Goal: Answer question/provide support: Share knowledge or assist other users

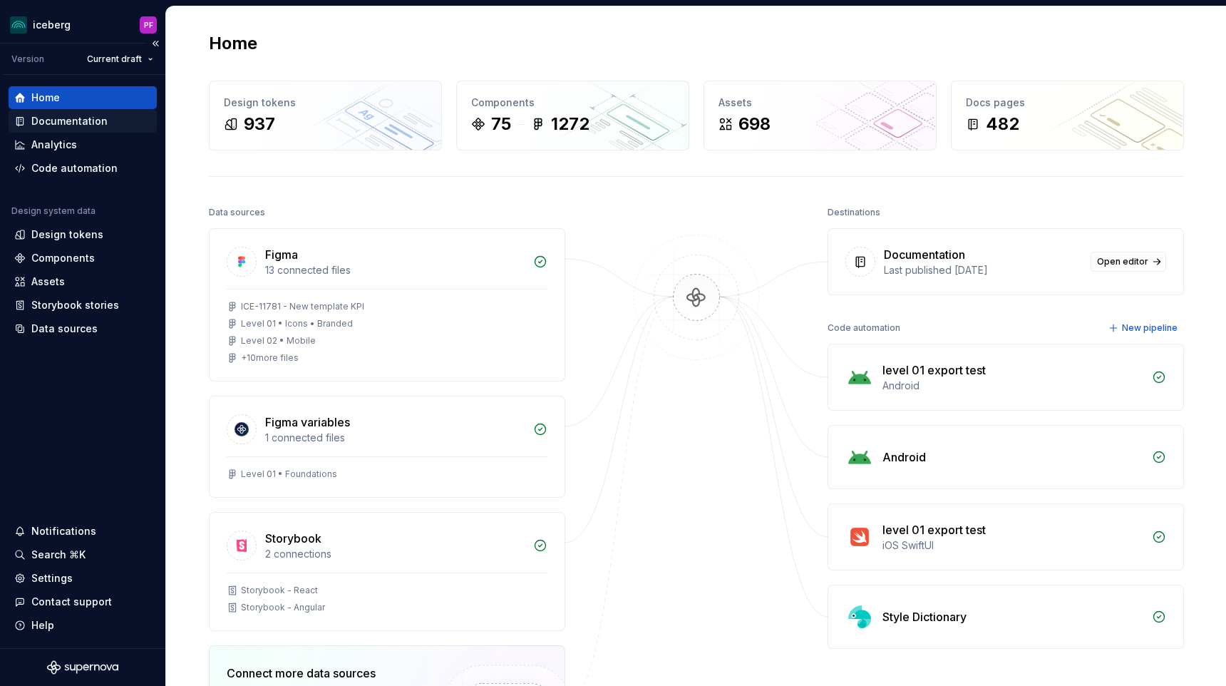
click at [108, 126] on div "Documentation" at bounding box center [82, 121] width 137 height 14
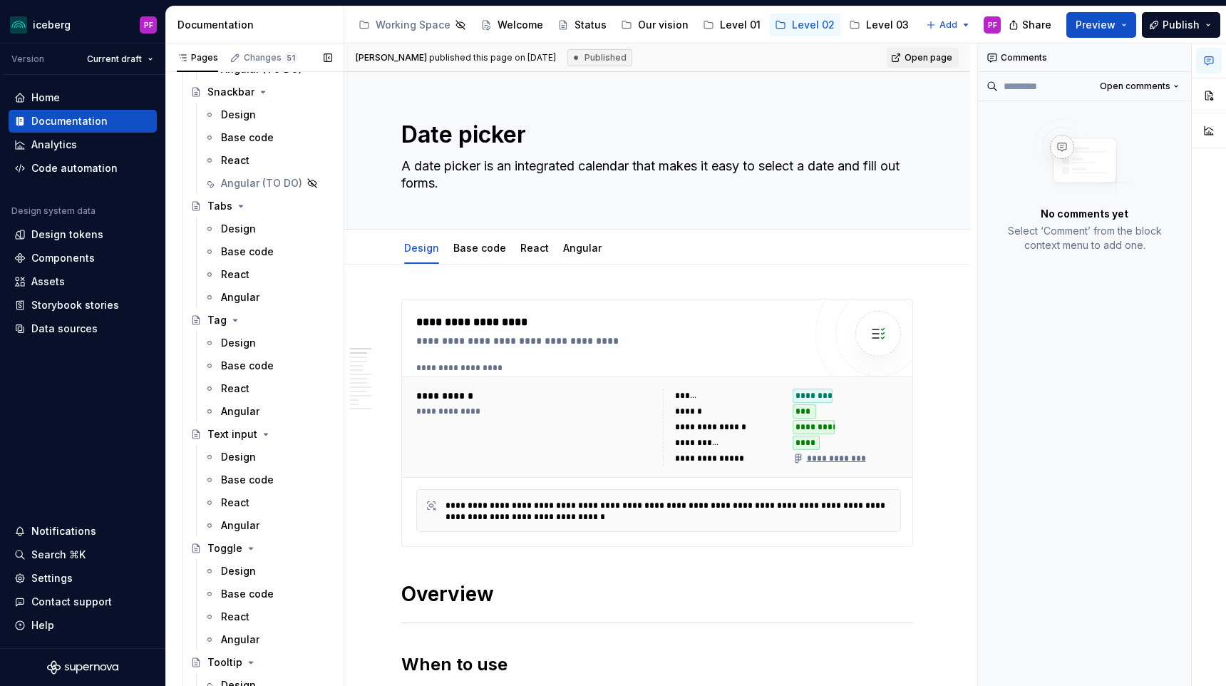
scroll to position [3063, 0]
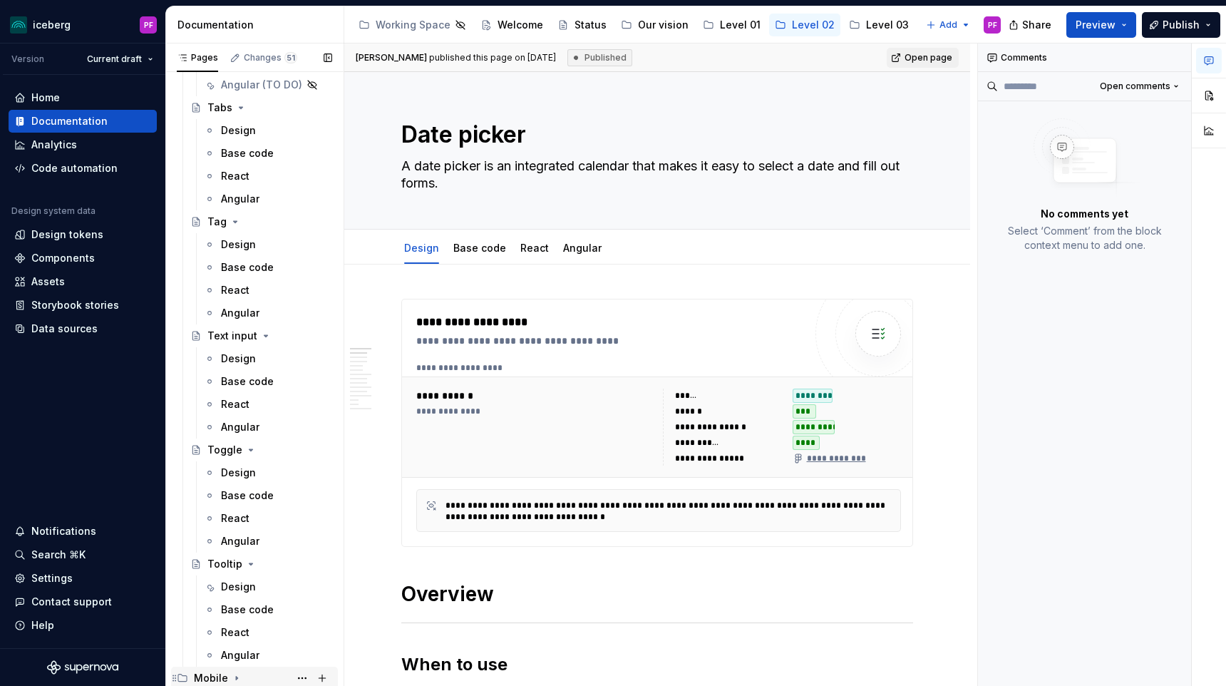
click at [232, 676] on icon "Page tree" at bounding box center [236, 677] width 11 height 11
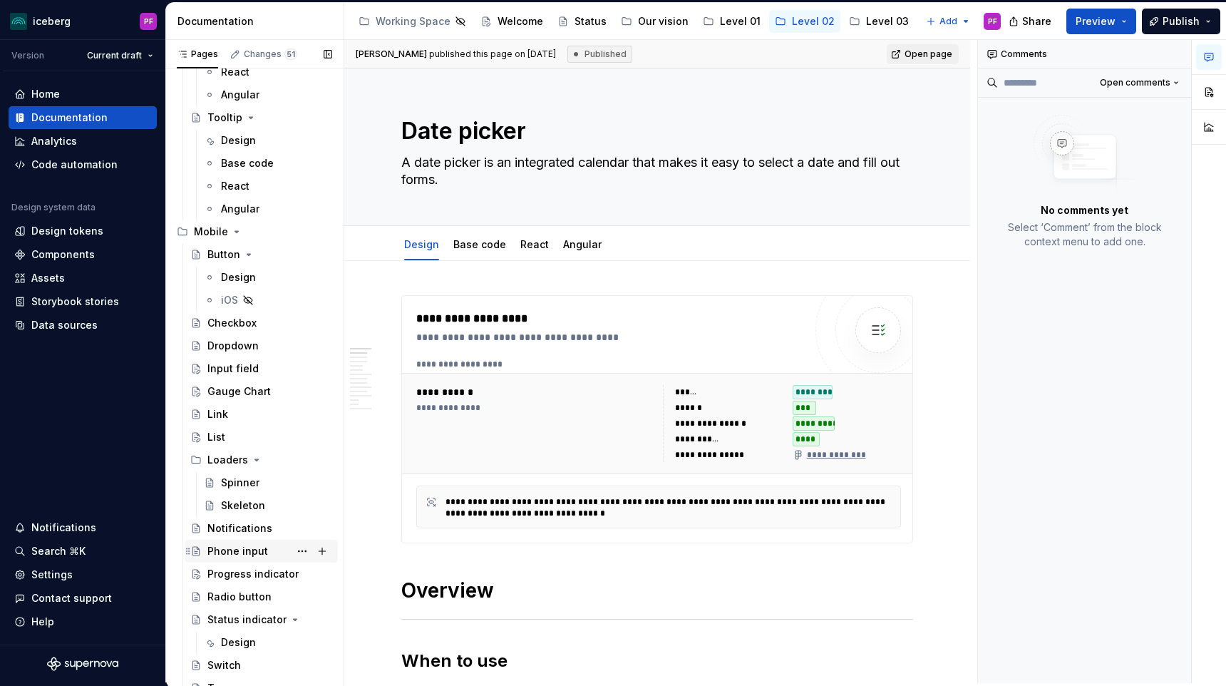
scroll to position [3633, 0]
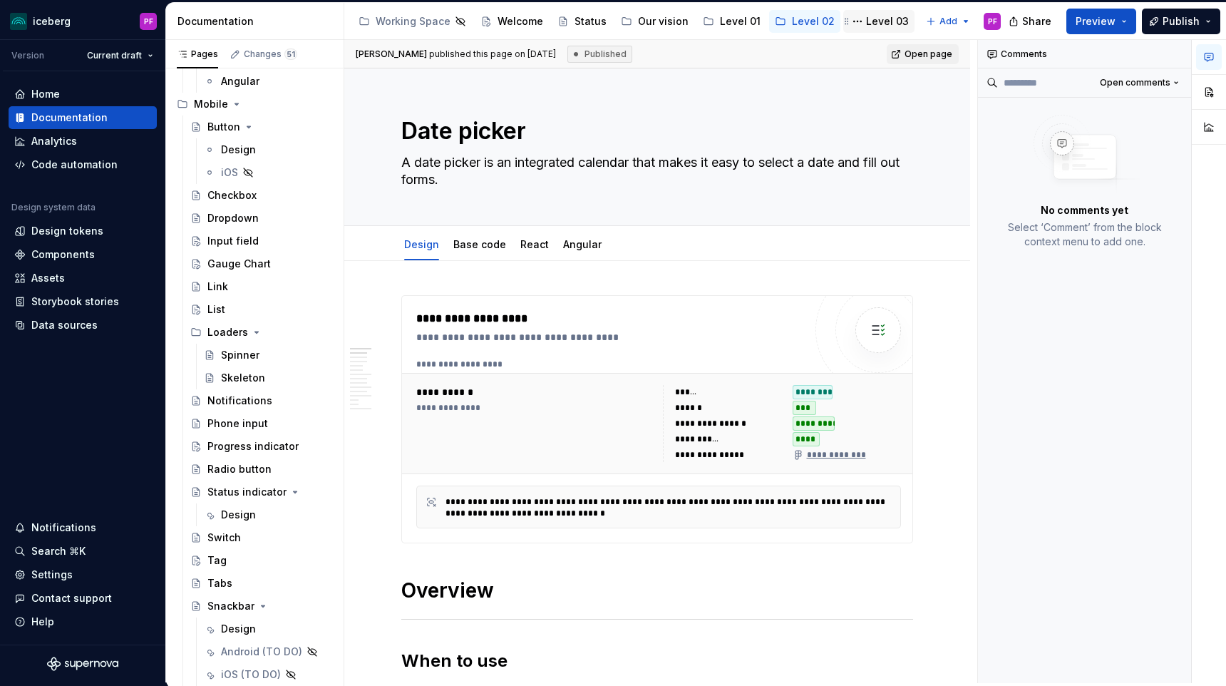
click at [866, 14] on div "Level 03" at bounding box center [887, 21] width 43 height 14
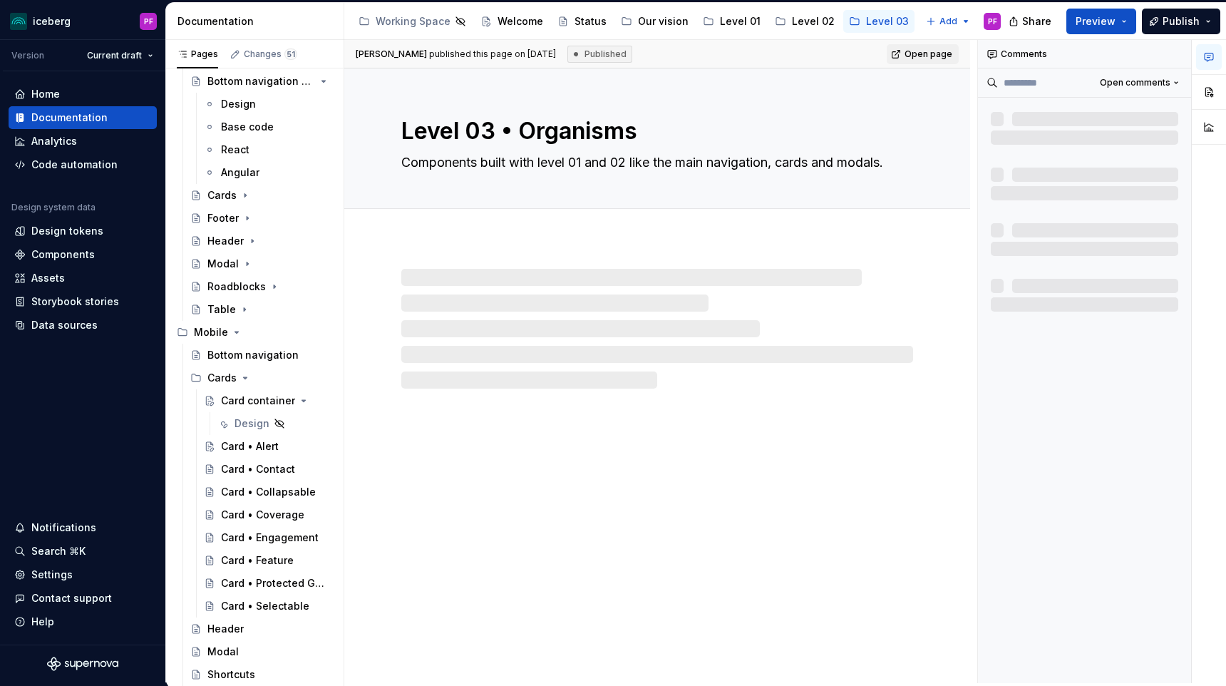
scroll to position [98, 0]
click at [231, 420] on div "Design" at bounding box center [274, 423] width 115 height 20
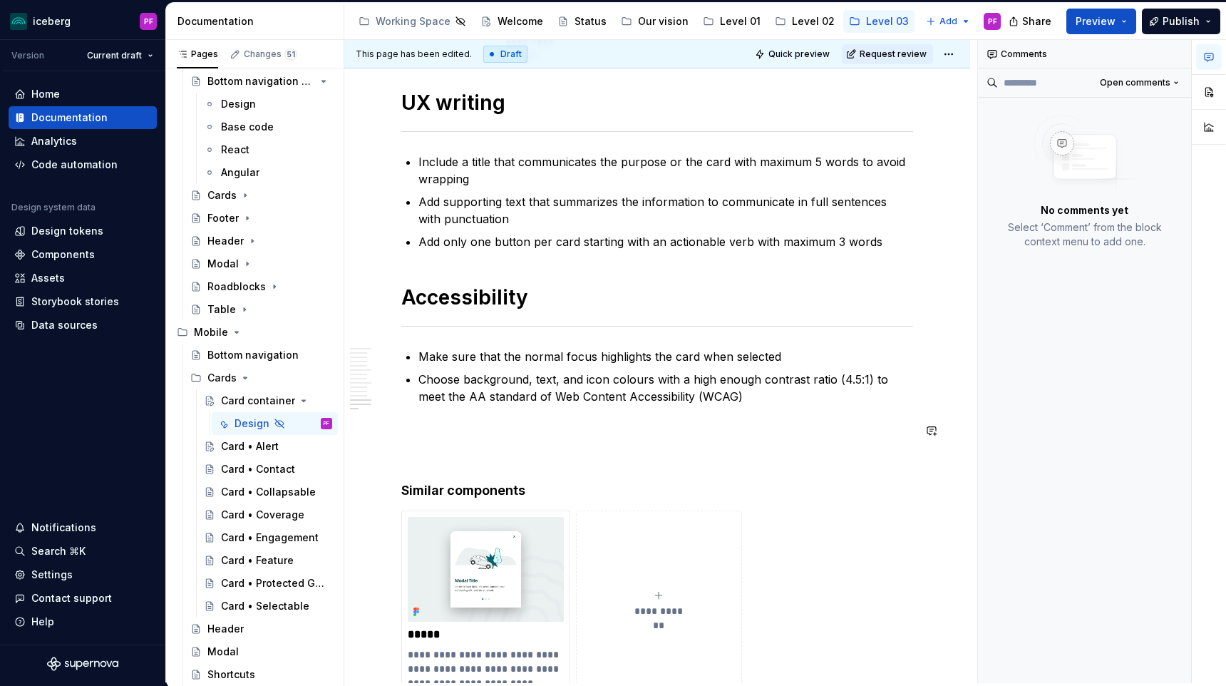
scroll to position [4970, 0]
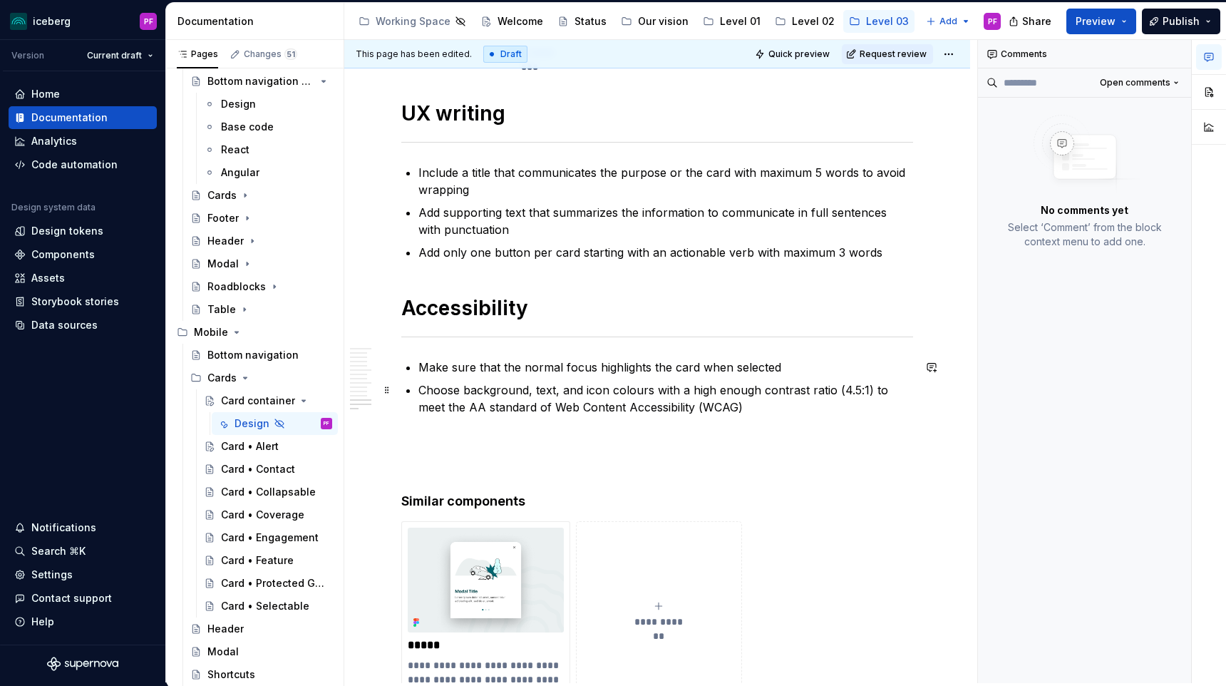
type textarea "*"
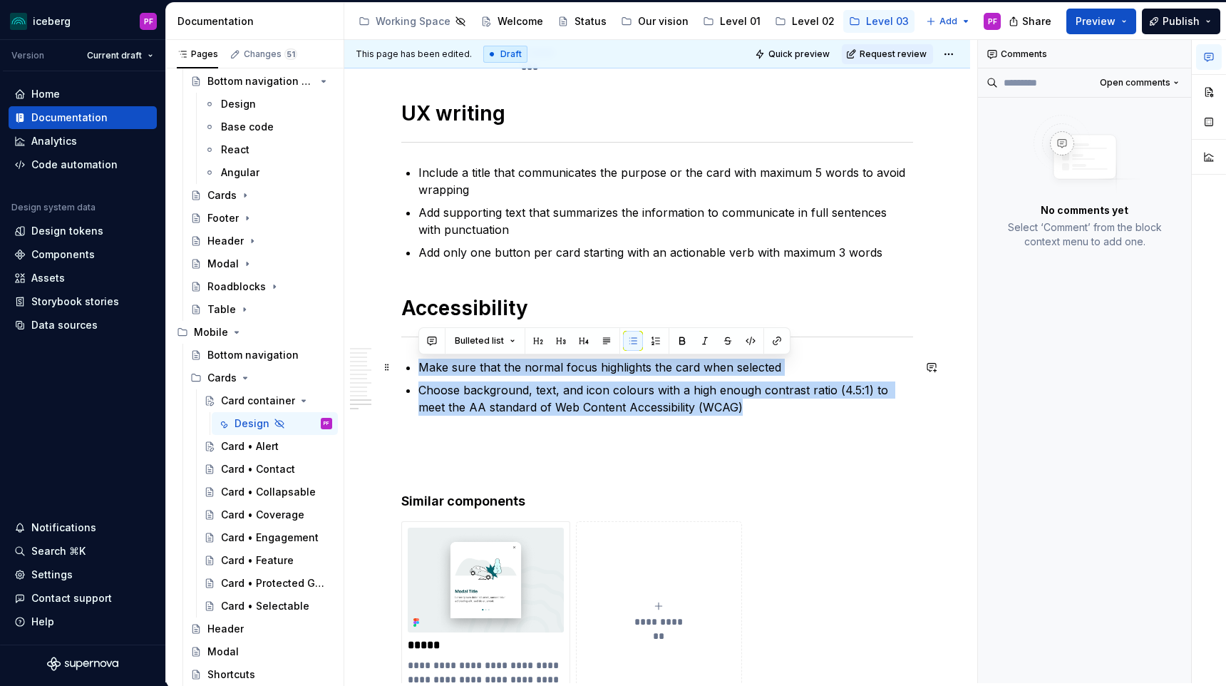
drag, startPoint x: 717, startPoint y: 398, endPoint x: 403, endPoint y: 371, distance: 315.5
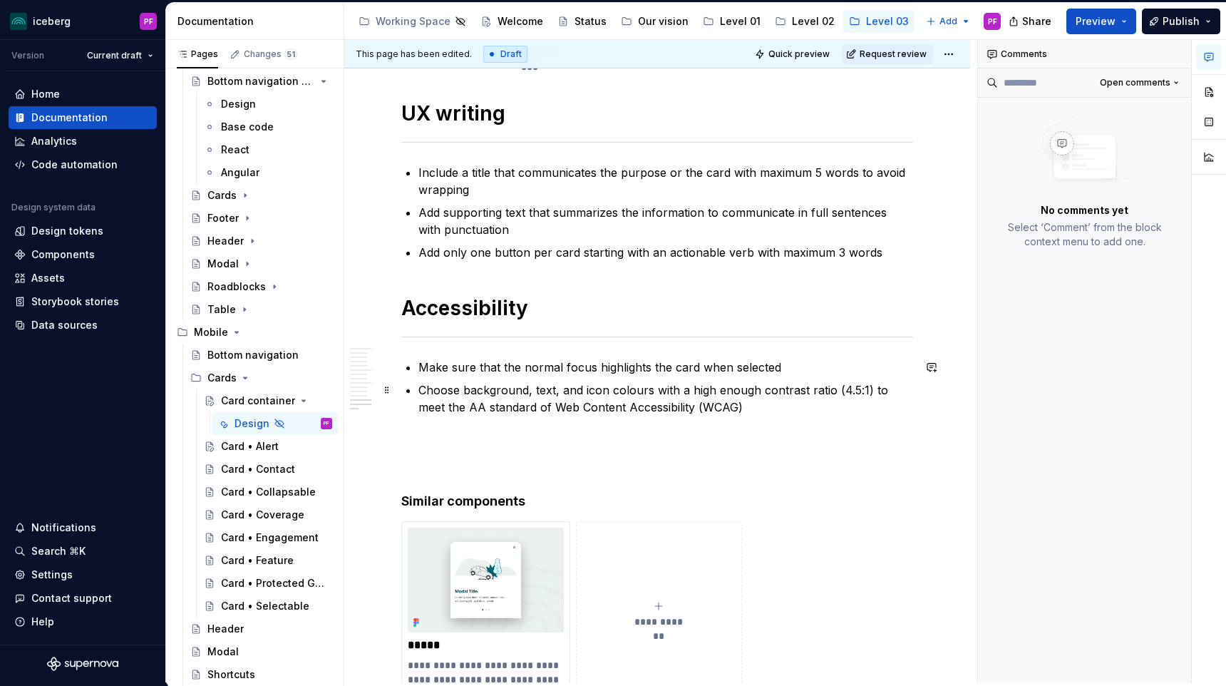
click at [441, 378] on ul "Make sure that the normal focus highlights the card when selected Choose backgr…" at bounding box center [665, 386] width 495 height 57
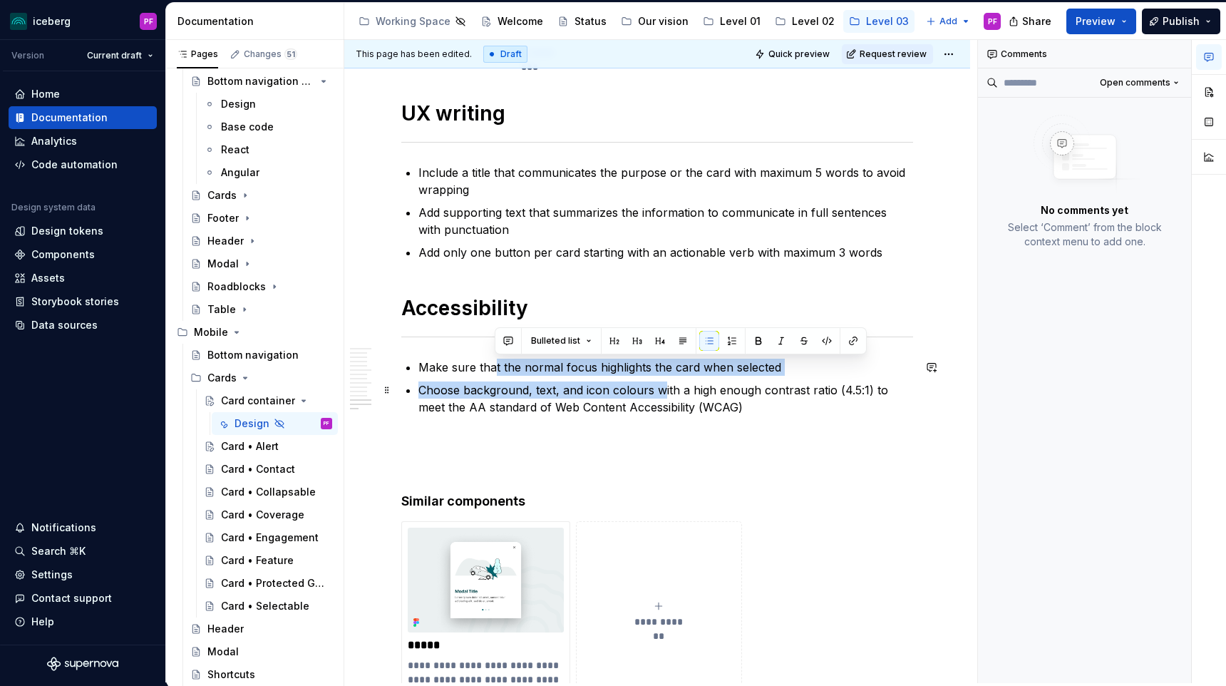
drag, startPoint x: 615, startPoint y: 387, endPoint x: 661, endPoint y: 397, distance: 46.7
click at [661, 397] on ul "Make sure that the normal focus highlights the card when selected Choose backgr…" at bounding box center [665, 386] width 495 height 57
click at [661, 397] on p "Choose background, text, and icon colours with a high enough contrast ratio (4.…" at bounding box center [665, 398] width 495 height 34
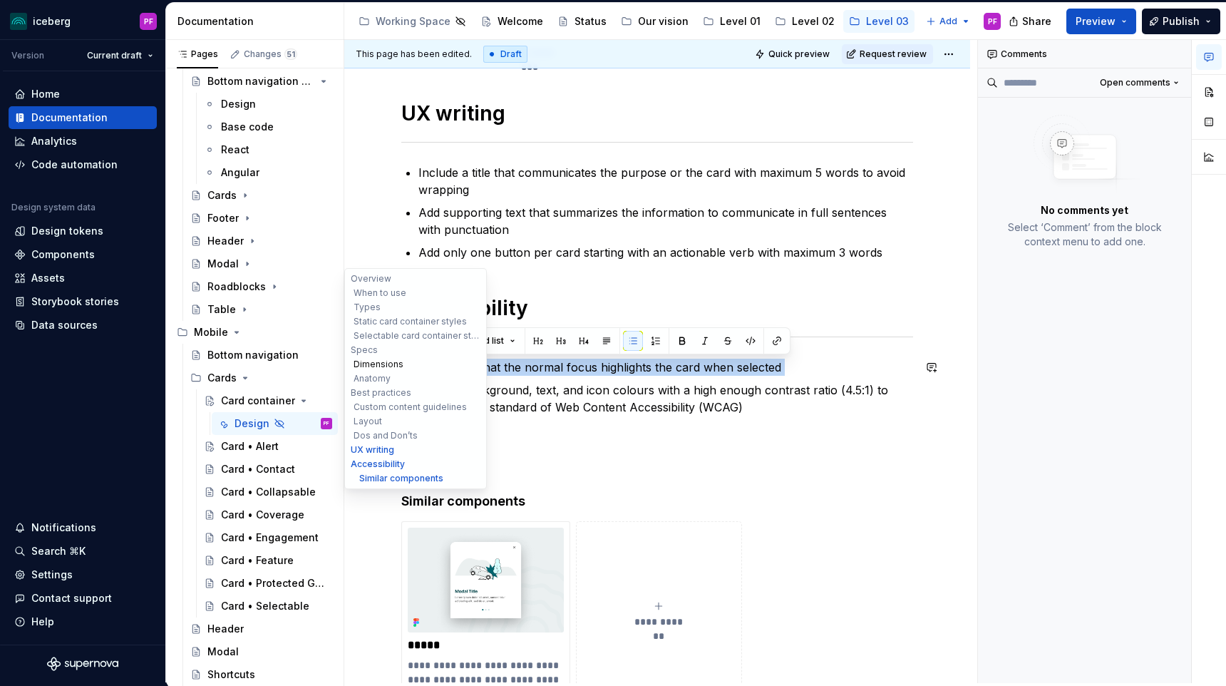
drag, startPoint x: 788, startPoint y: 376, endPoint x: 367, endPoint y: 360, distance: 421.5
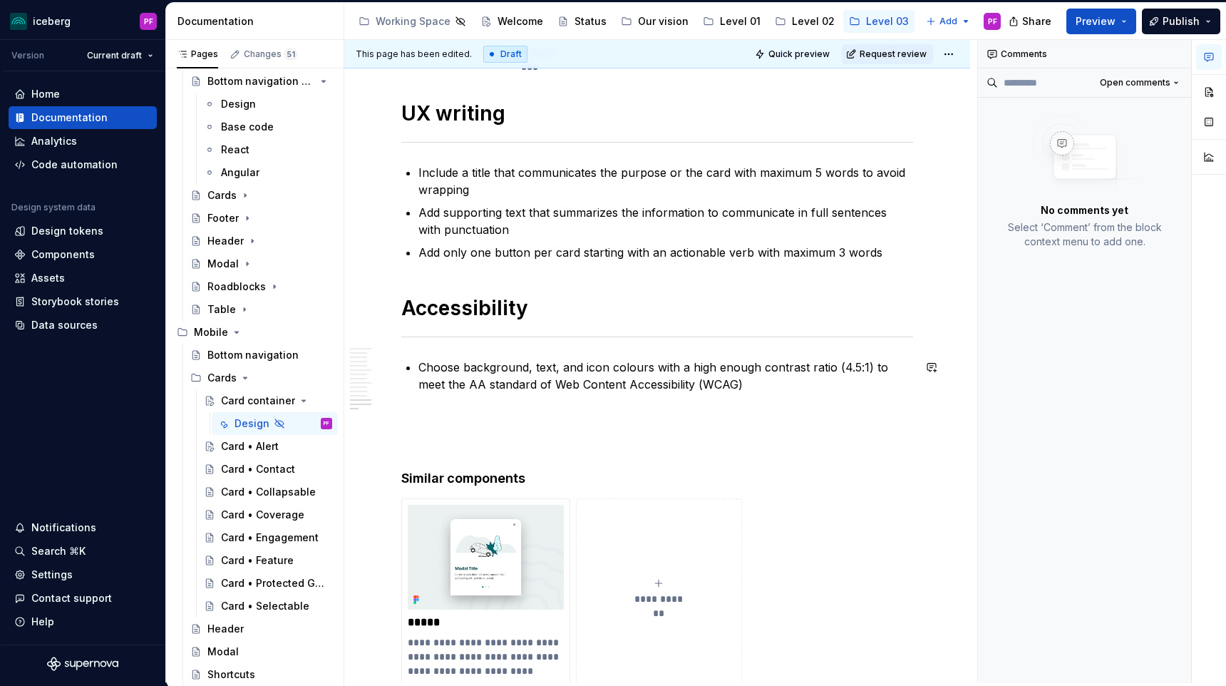
click at [746, 392] on p "Choose background, text, and icon colours with a high enough contrast ratio (4.…" at bounding box center [665, 375] width 495 height 34
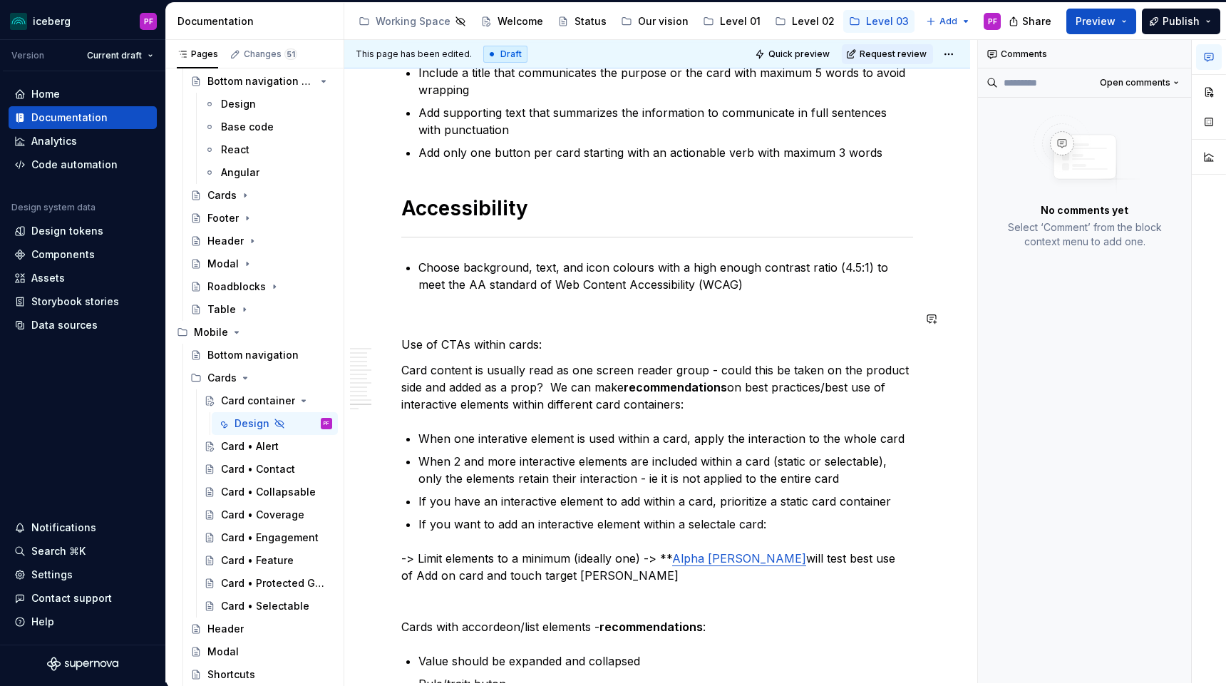
scroll to position [5097, 0]
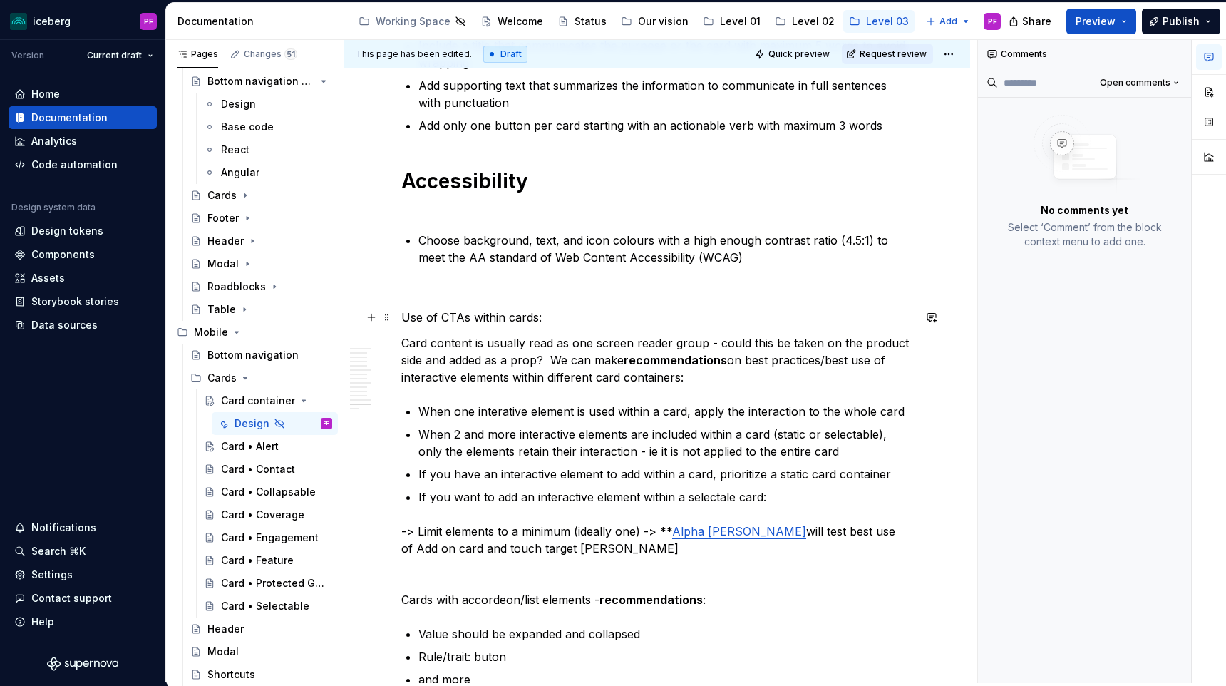
click at [557, 319] on p "Use of CTAs within cards:" at bounding box center [657, 317] width 512 height 17
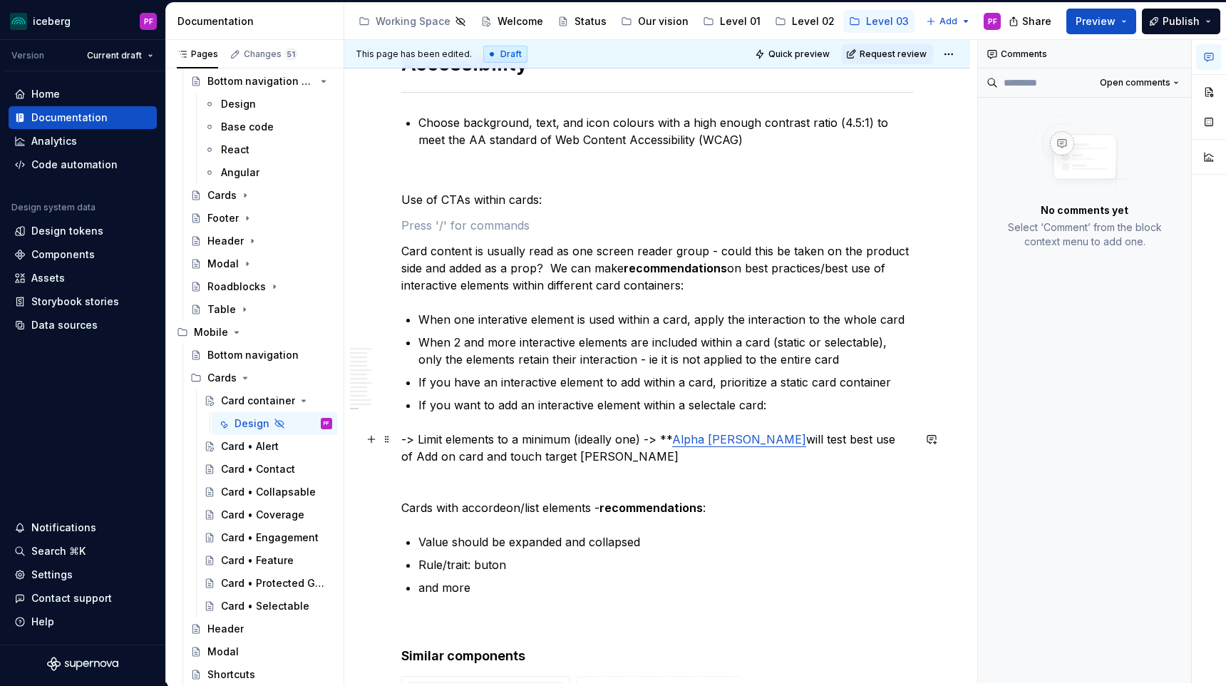
scroll to position [5256, 0]
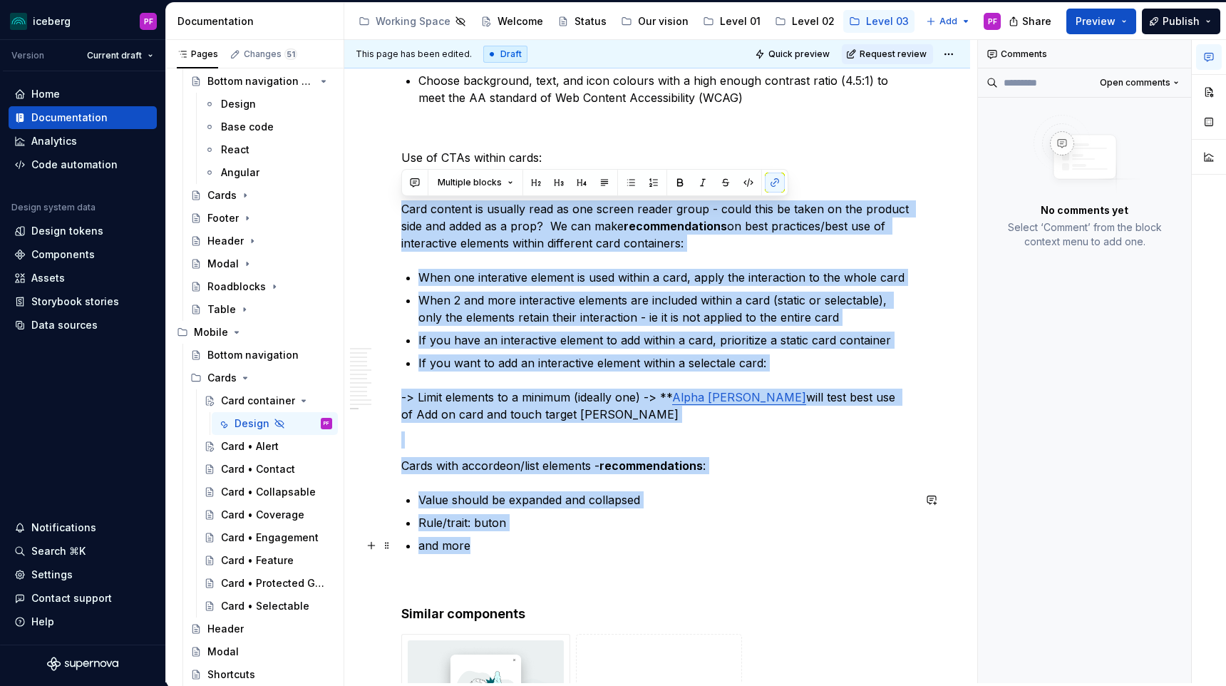
drag, startPoint x: 405, startPoint y: 212, endPoint x: 512, endPoint y: 545, distance: 349.6
copy div "Card content is usually read as one screen reader group - could this be taken o…"
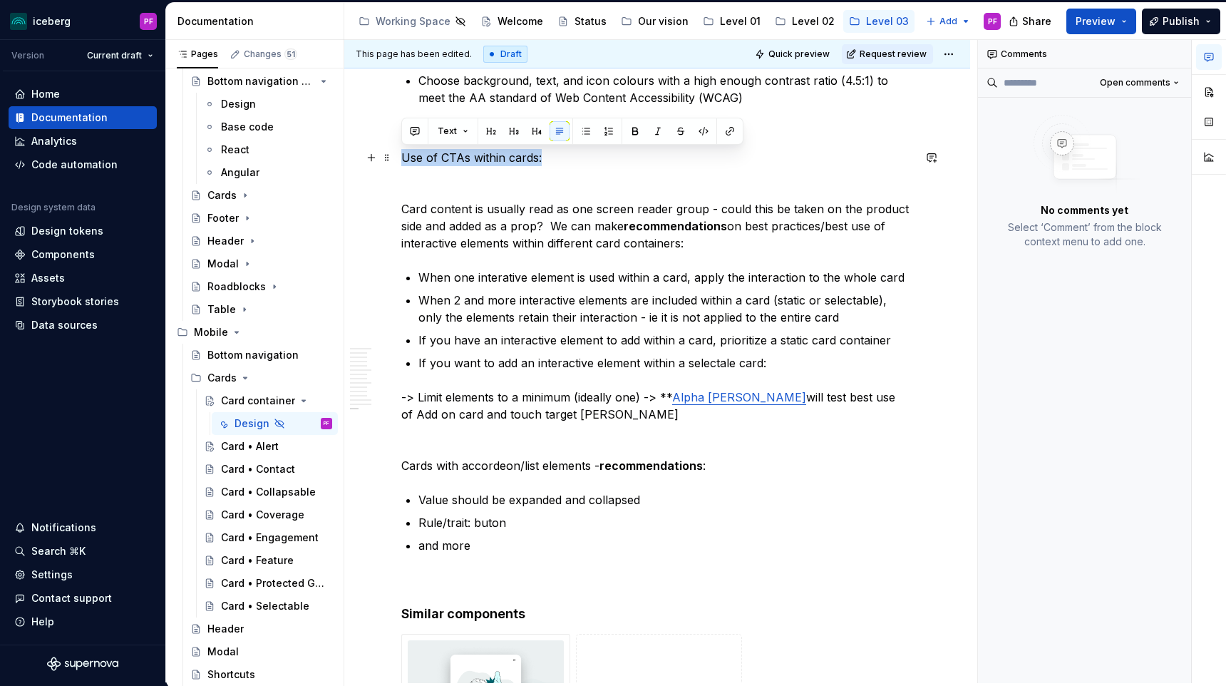
drag, startPoint x: 402, startPoint y: 154, endPoint x: 566, endPoint y: 154, distance: 163.9
click at [566, 154] on p "Use of CTAs within cards:" at bounding box center [657, 157] width 512 height 17
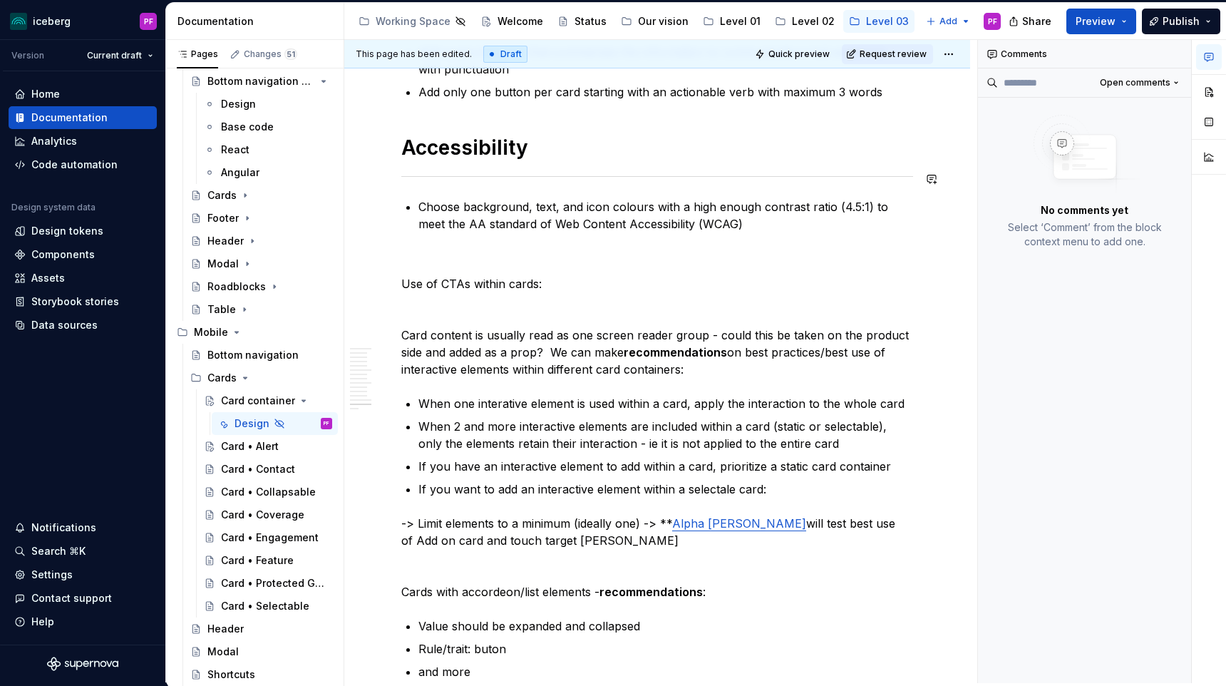
scroll to position [5133, 0]
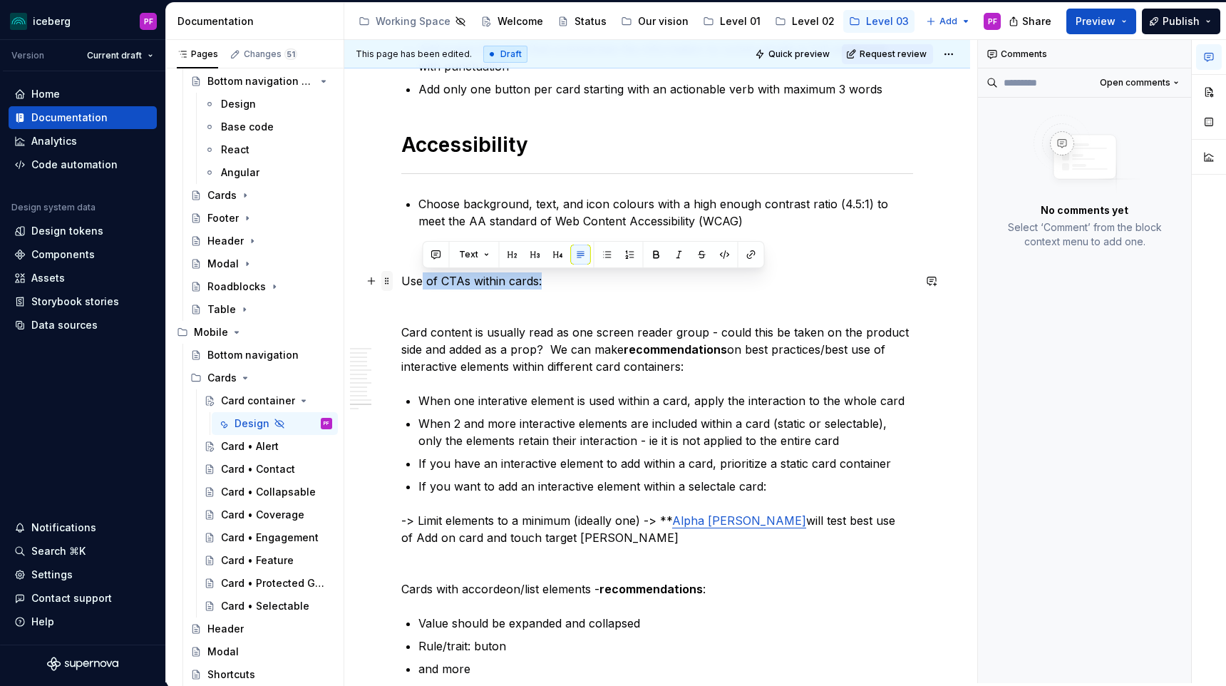
drag, startPoint x: 509, startPoint y: 280, endPoint x: 391, endPoint y: 280, distance: 118.3
drag, startPoint x: 401, startPoint y: 281, endPoint x: 569, endPoint y: 284, distance: 168.2
click at [569, 284] on p "Use of CTAs within cards:" at bounding box center [657, 280] width 512 height 17
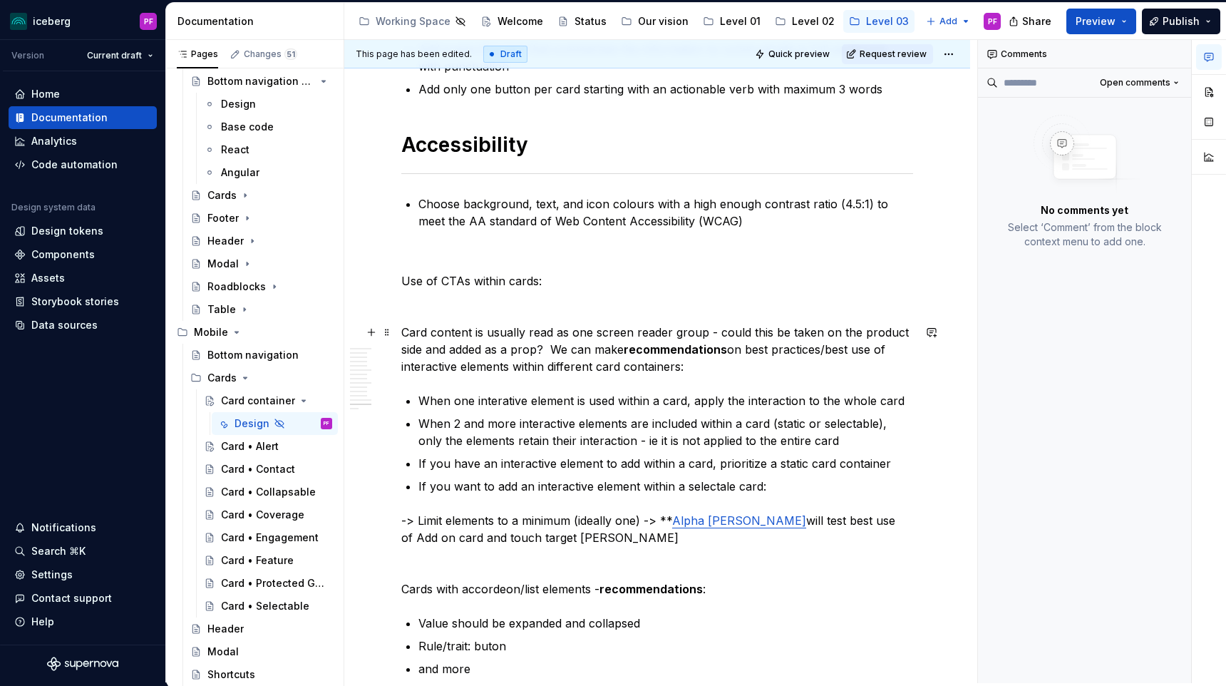
drag, startPoint x: 445, startPoint y: 324, endPoint x: 418, endPoint y: 325, distance: 27.1
click at [445, 324] on p "Card content is usually read as one screen reader group - could this be taken o…" at bounding box center [657, 349] width 512 height 51
drag, startPoint x: 407, startPoint y: 326, endPoint x: 709, endPoint y: 361, distance: 304.3
click at [709, 361] on p "Card content is usually read as one screen reader group - could this be taken o…" at bounding box center [657, 349] width 512 height 51
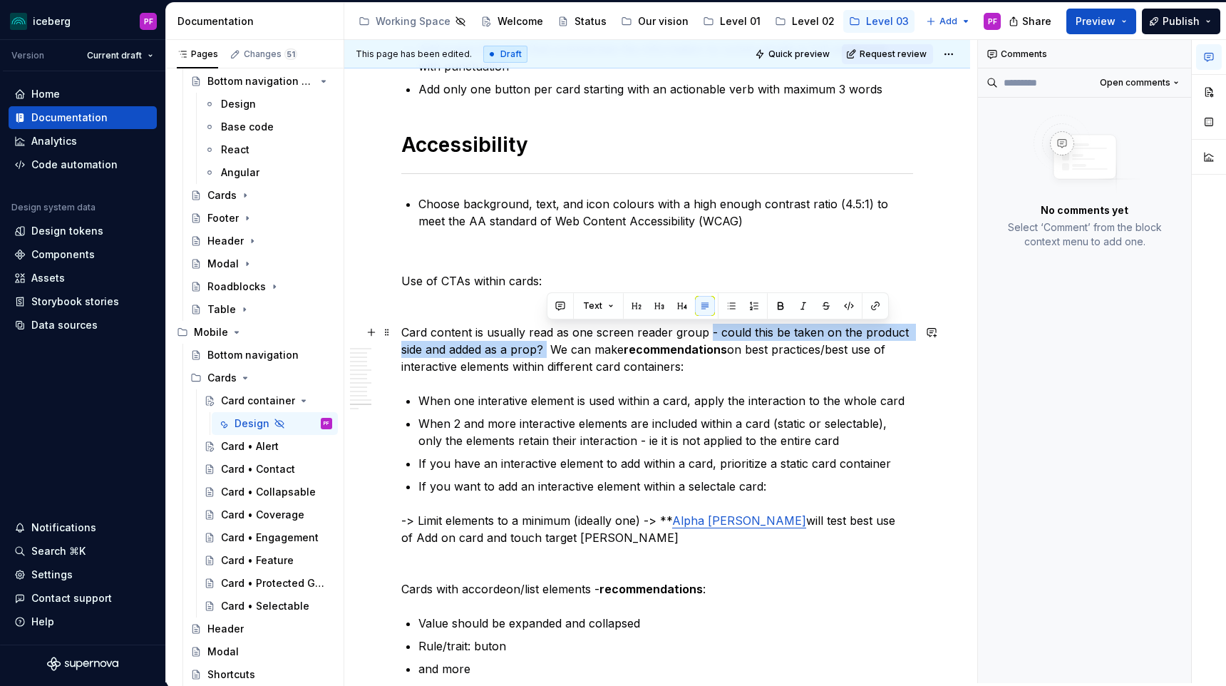
drag, startPoint x: 708, startPoint y: 333, endPoint x: 545, endPoint y: 351, distance: 163.5
click at [545, 351] on p "Card content is usually read as one screen reader group - could this be taken o…" at bounding box center [657, 349] width 512 height 51
copy p "- could this be taken on the product side and added as a prop?"
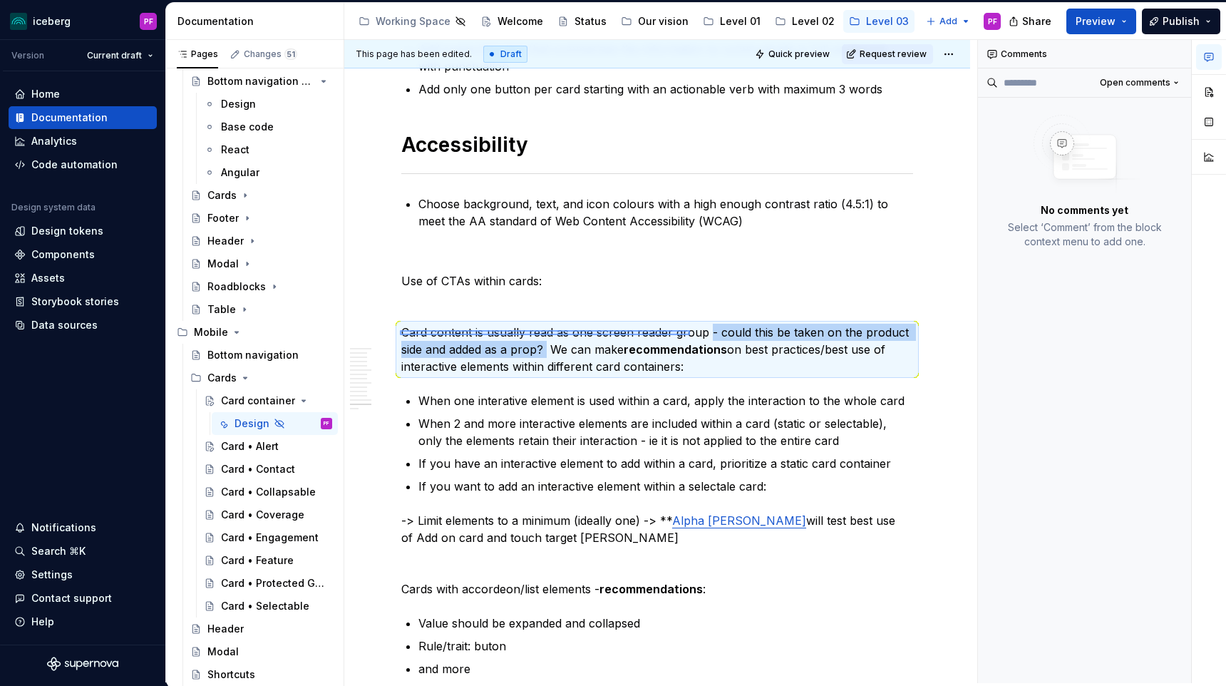
drag, startPoint x: 421, startPoint y: 330, endPoint x: 693, endPoint y: 335, distance: 272.3
click at [693, 335] on div "**********" at bounding box center [660, 361] width 633 height 643
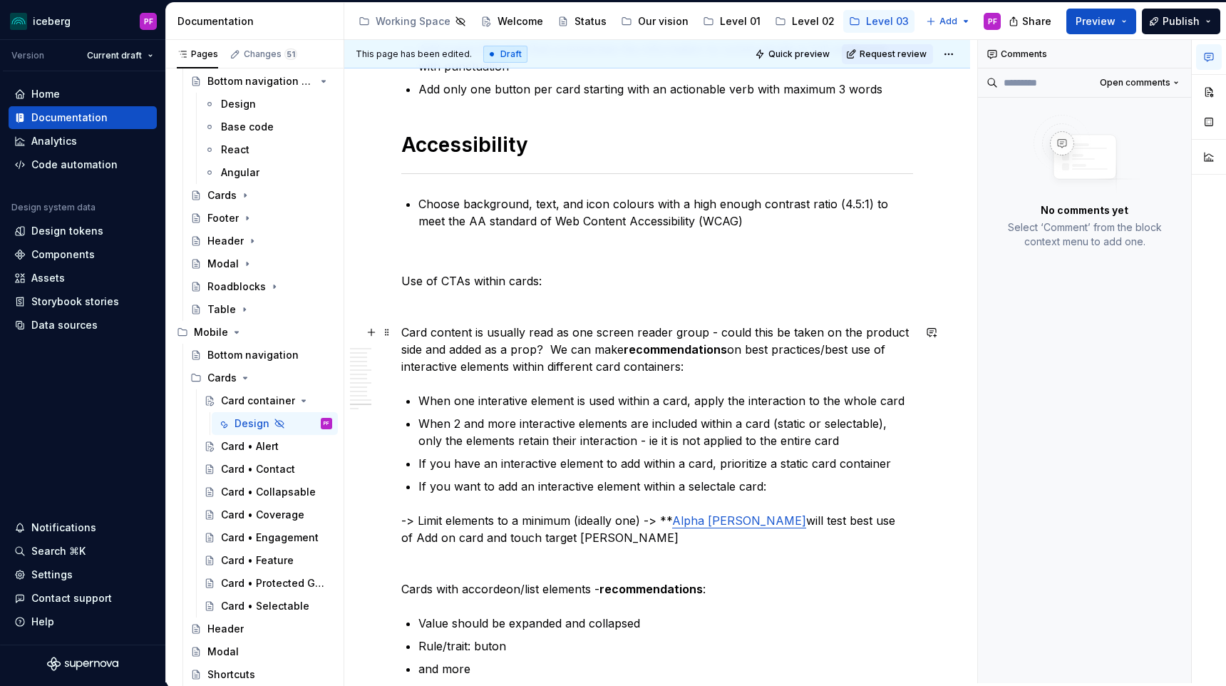
click at [699, 335] on p "Card content is usually read as one screen reader group - could this be taken o…" at bounding box center [657, 349] width 512 height 51
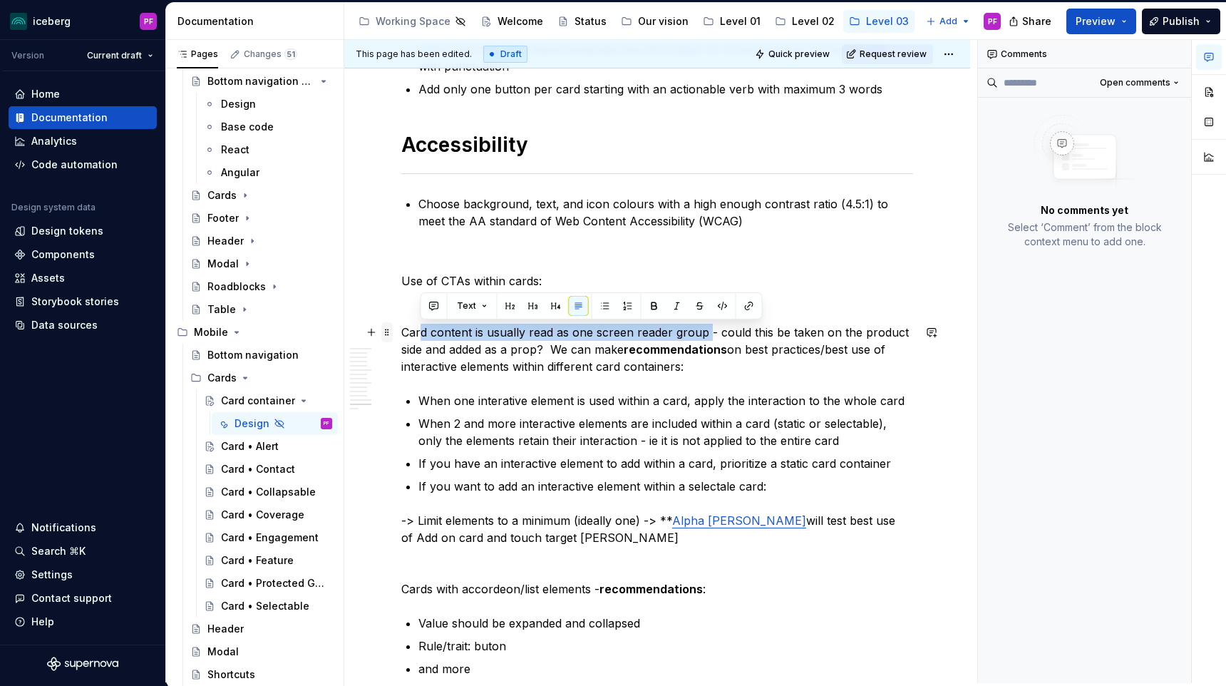
drag, startPoint x: 707, startPoint y: 335, endPoint x: 392, endPoint y: 326, distance: 315.1
click at [416, 307] on button "button" at bounding box center [415, 306] width 20 height 20
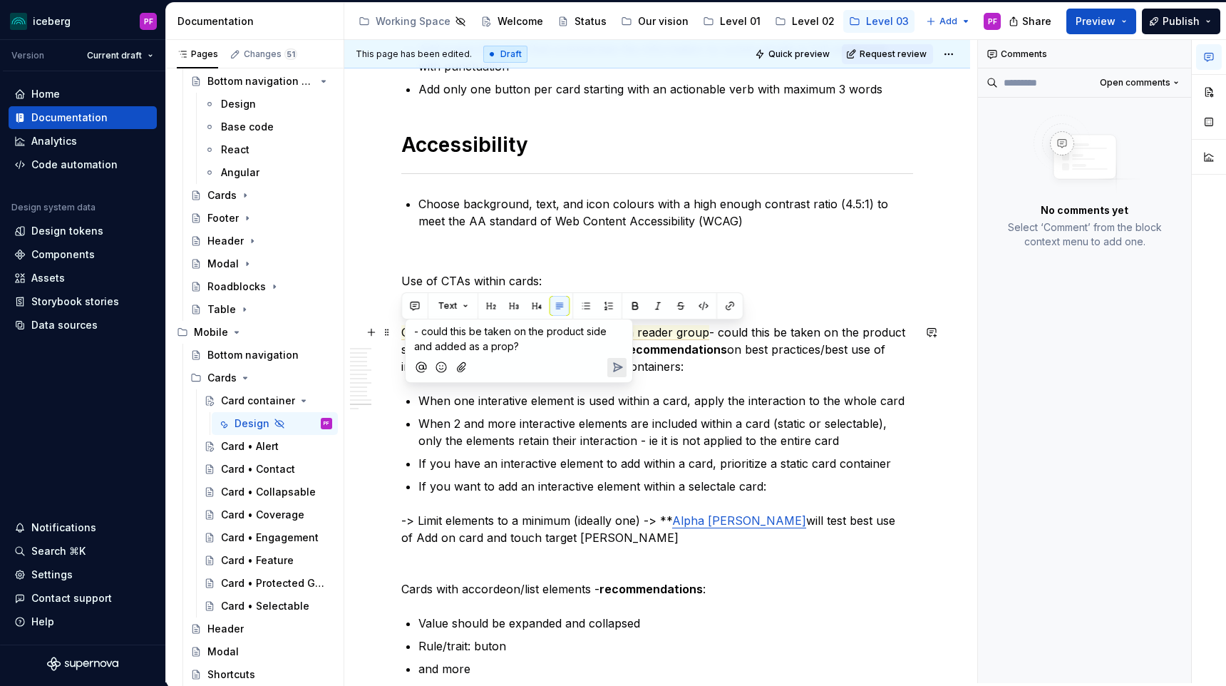
click at [614, 368] on icon "Send" at bounding box center [617, 367] width 14 height 14
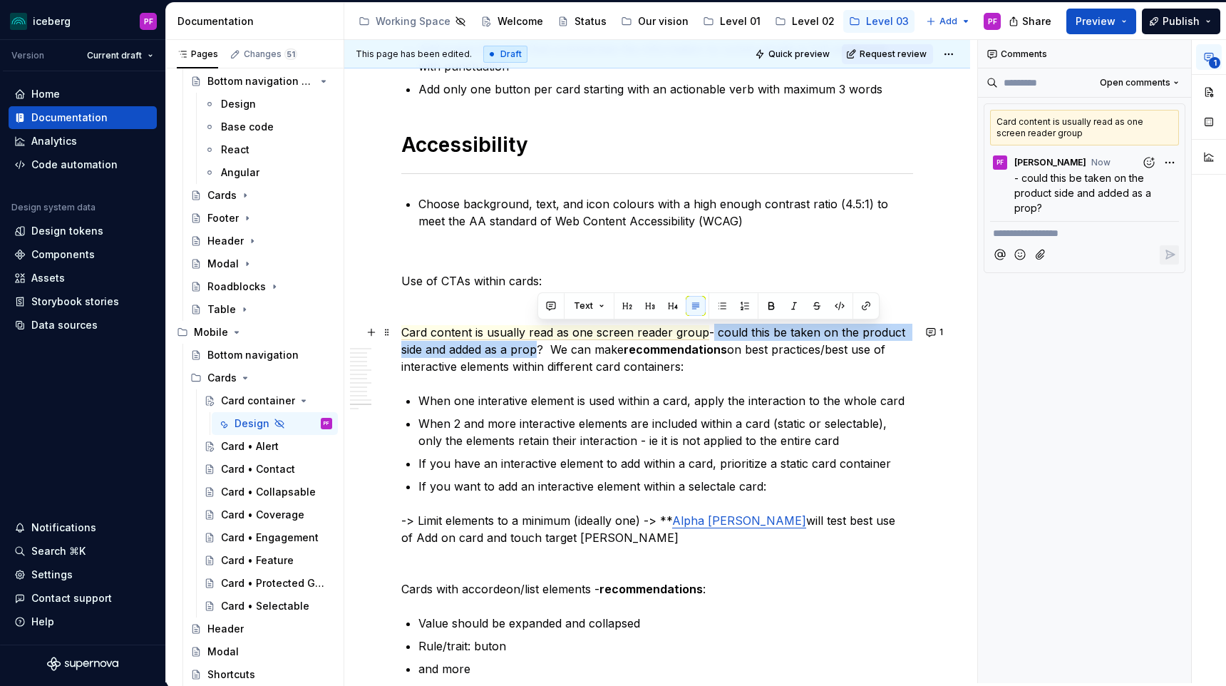
drag, startPoint x: 711, startPoint y: 329, endPoint x: 540, endPoint y: 345, distance: 171.1
click at [540, 345] on p "Card content is usually read as one screen reader group - could this be taken o…" at bounding box center [657, 349] width 512 height 51
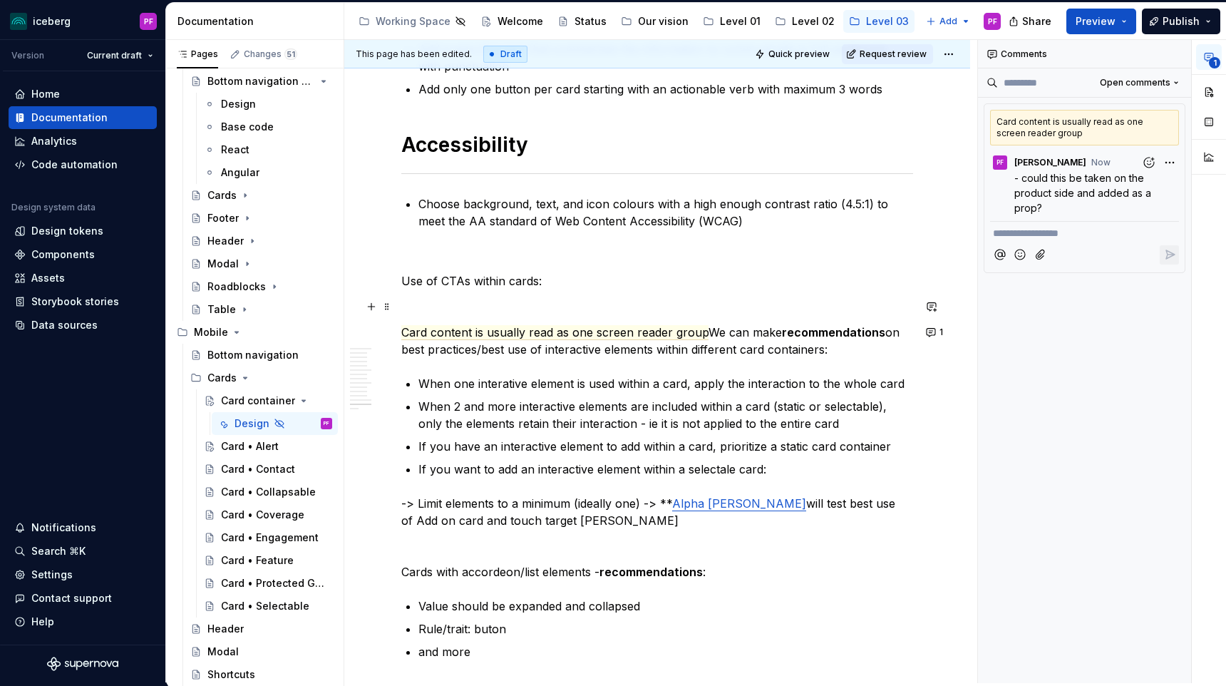
click at [438, 304] on p at bounding box center [657, 306] width 512 height 17
drag, startPoint x: 716, startPoint y: 332, endPoint x: 844, endPoint y: 347, distance: 129.2
click at [844, 347] on p "Card content is usually read as one screen reader group We can make recommendat…" at bounding box center [657, 341] width 512 height 34
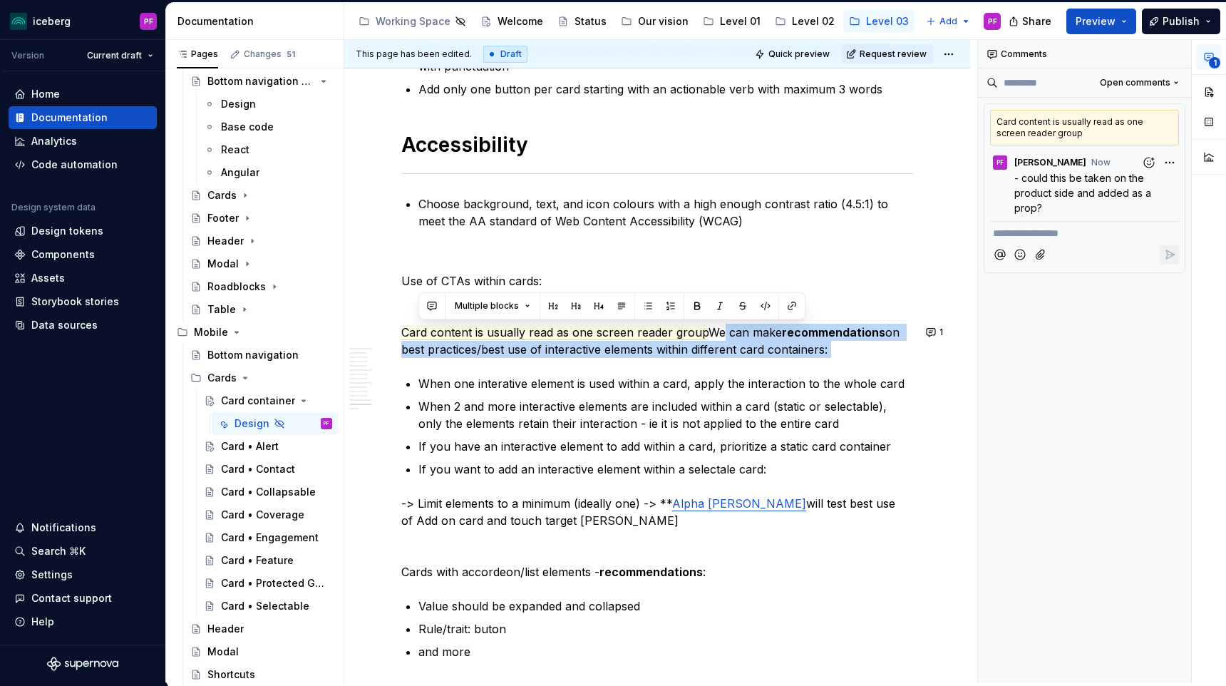
drag, startPoint x: 716, startPoint y: 331, endPoint x: 862, endPoint y: 358, distance: 148.7
click at [854, 350] on p "Card content is usually read as one screen reader group We can make recommendat…" at bounding box center [657, 341] width 512 height 34
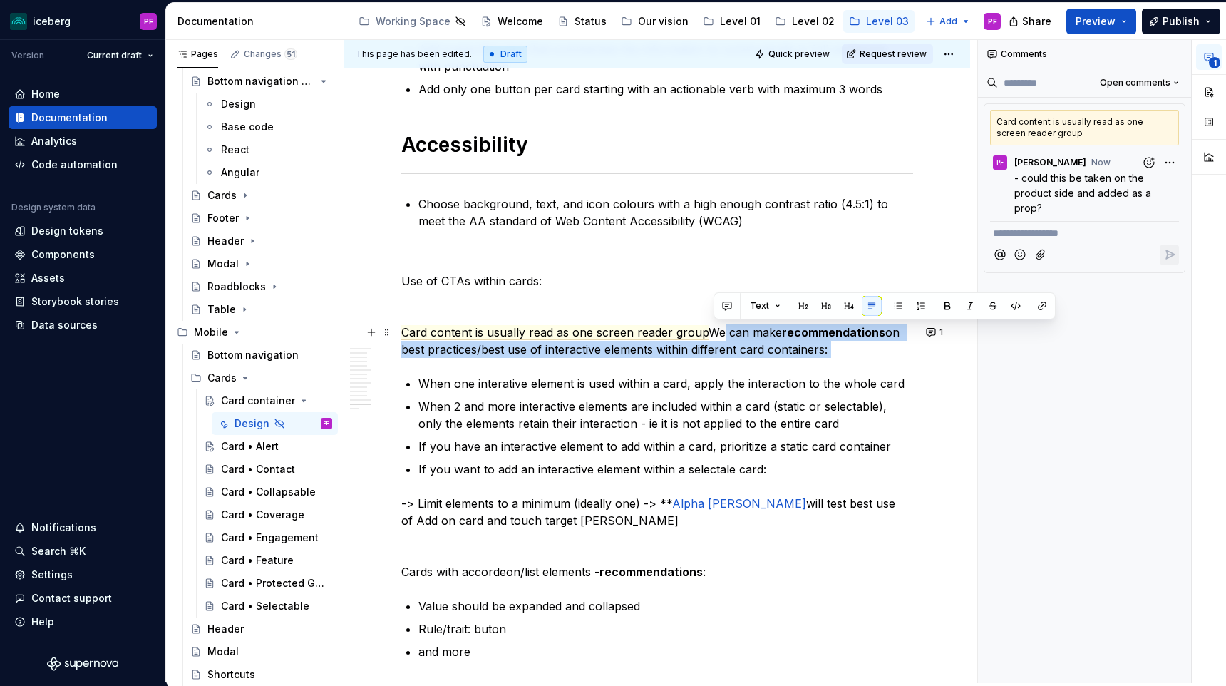
drag, startPoint x: 842, startPoint y: 350, endPoint x: 717, endPoint y: 329, distance: 127.2
click at [717, 329] on p "Card content is usually read as one screen reader group We can make recommendat…" at bounding box center [657, 341] width 512 height 34
drag, startPoint x: 717, startPoint y: 329, endPoint x: 869, endPoint y: 352, distance: 154.3
click at [869, 352] on p "Card content is usually read as one screen reader group We can make recommendat…" at bounding box center [657, 341] width 512 height 34
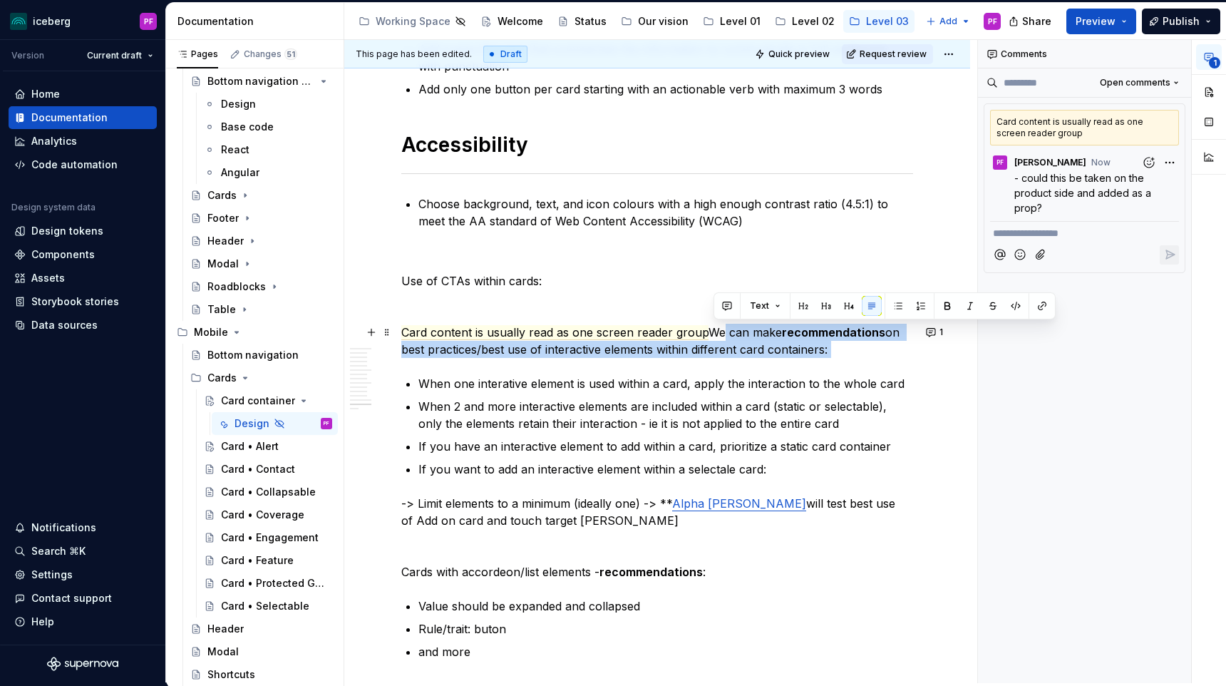
click at [869, 352] on p "Card content is usually read as one screen reader group We can make recommendat…" at bounding box center [657, 341] width 512 height 34
drag, startPoint x: 858, startPoint y: 351, endPoint x: 716, endPoint y: 336, distance: 142.7
click at [716, 336] on p "Card content is usually read as one screen reader group We can make recommendat…" at bounding box center [657, 341] width 512 height 34
drag, startPoint x: 716, startPoint y: 331, endPoint x: 874, endPoint y: 351, distance: 160.1
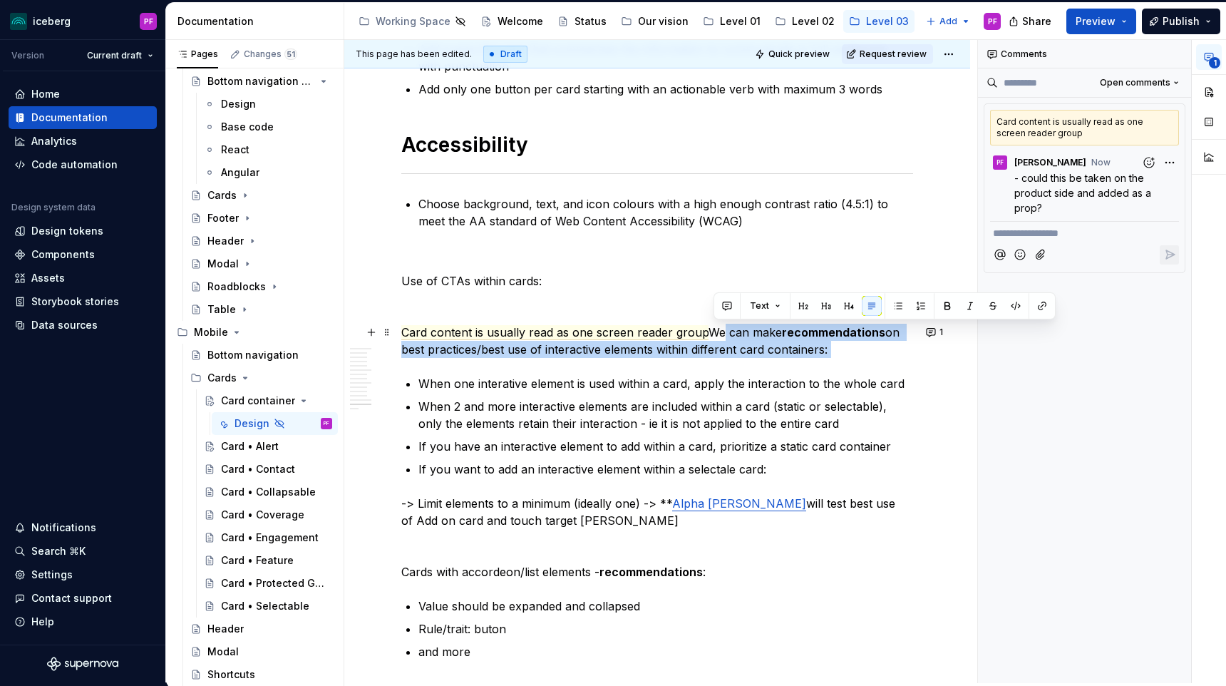
click at [874, 351] on p "Card content is usually read as one screen reader group We can make recommendat…" at bounding box center [657, 341] width 512 height 34
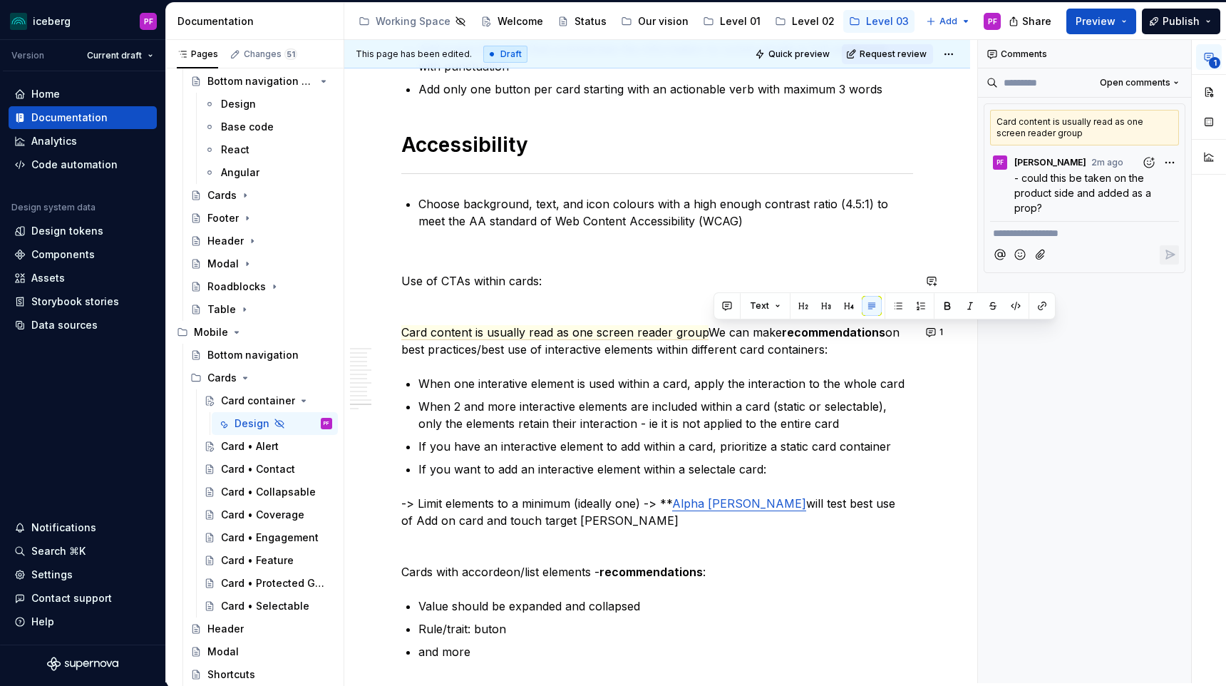
click at [493, 300] on p at bounding box center [657, 306] width 512 height 17
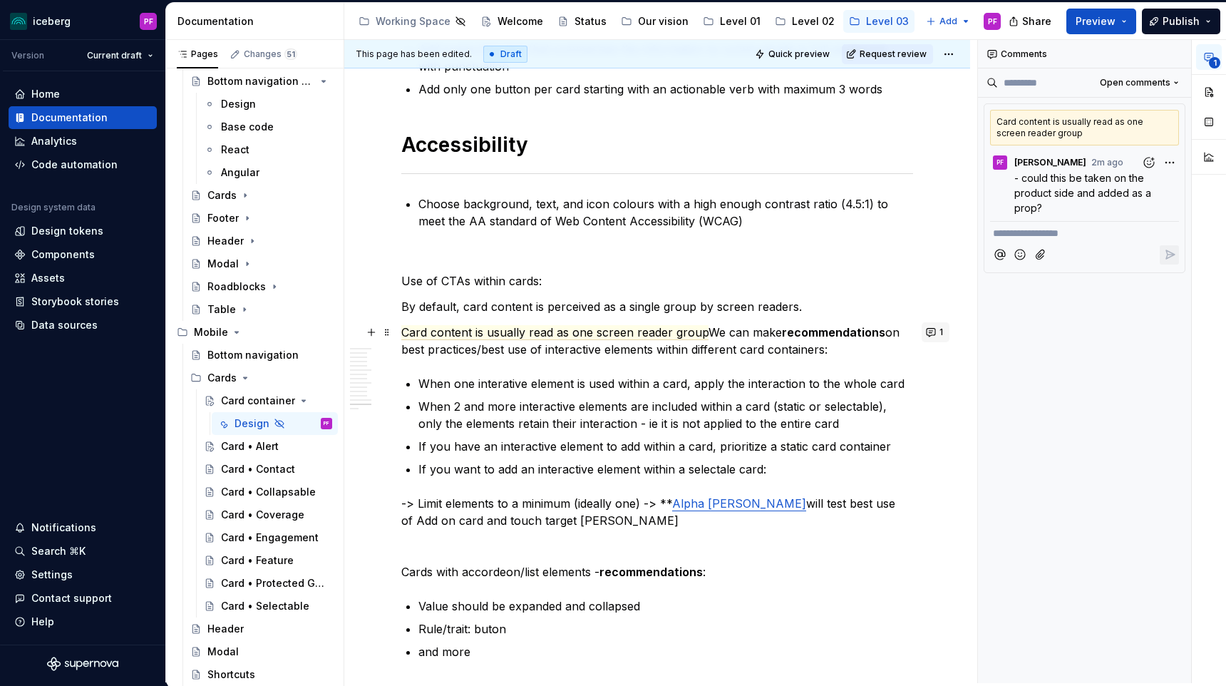
click at [938, 327] on button "1" at bounding box center [936, 332] width 28 height 20
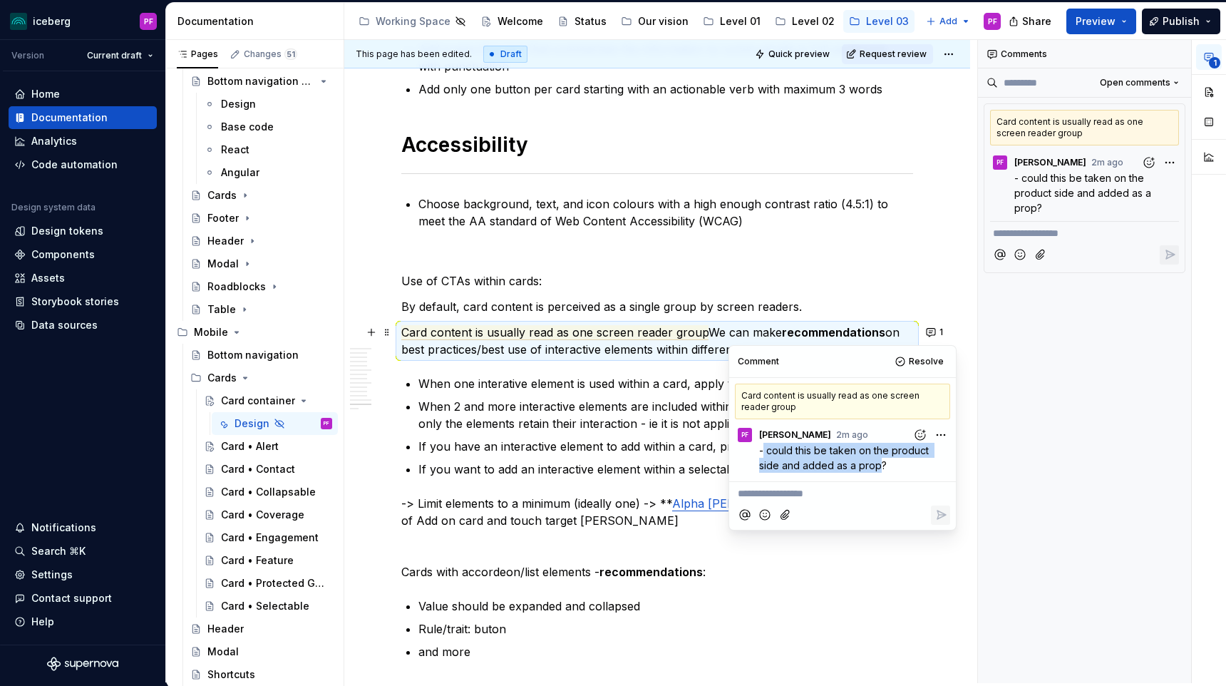
drag, startPoint x: 875, startPoint y: 464, endPoint x: 762, endPoint y: 451, distance: 114.0
click at [762, 451] on span "- could this be taken on the product side and added as a prop?" at bounding box center [845, 457] width 172 height 27
copy span "could this be taken on the product side and added as a prop"
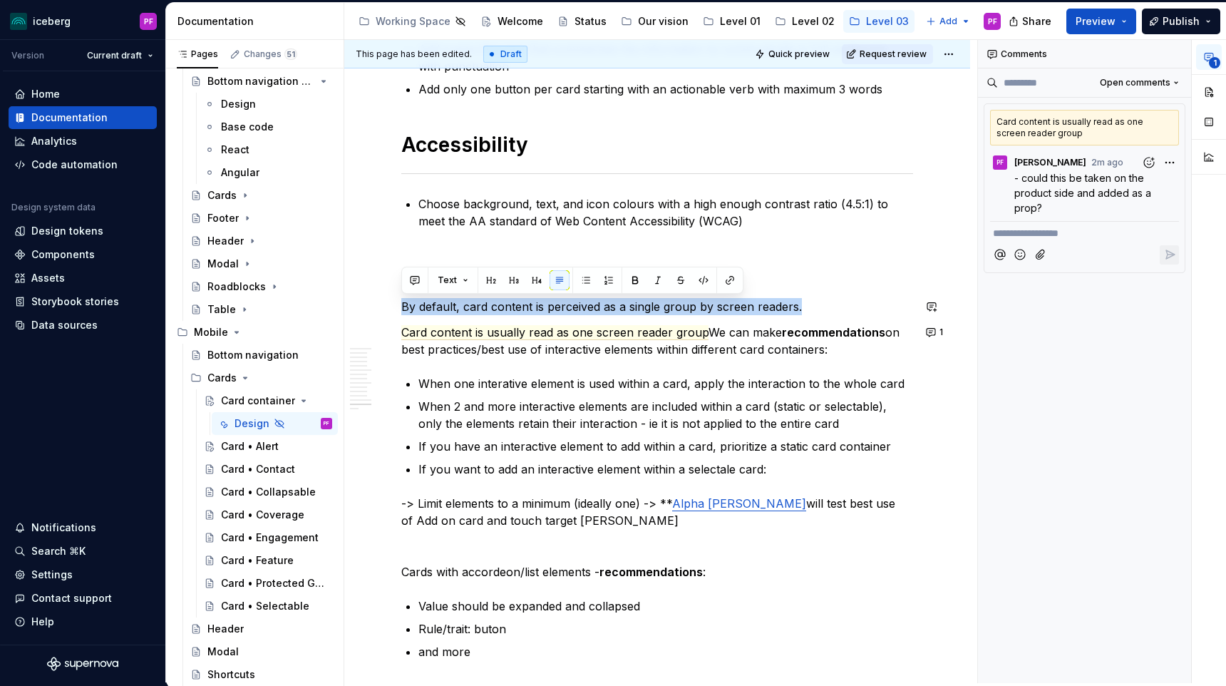
drag, startPoint x: 803, startPoint y: 305, endPoint x: 387, endPoint y: 294, distance: 416.4
click at [416, 279] on button "button" at bounding box center [415, 280] width 20 height 20
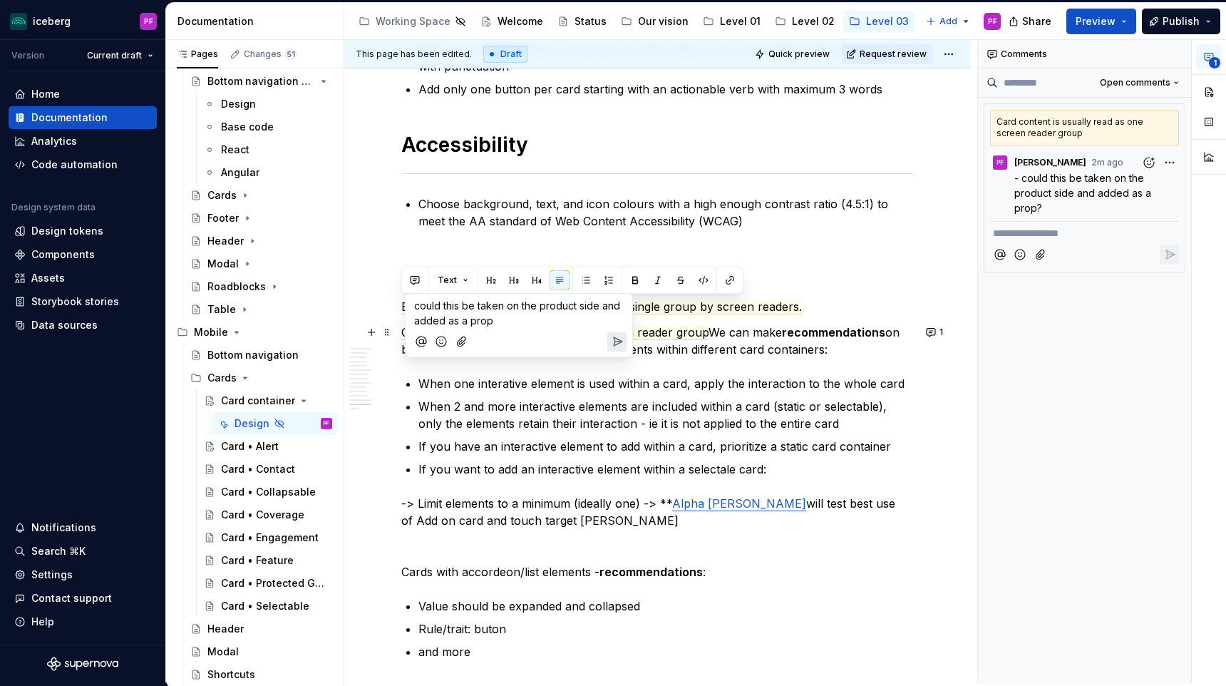
click at [614, 346] on icon "Send" at bounding box center [617, 341] width 14 height 14
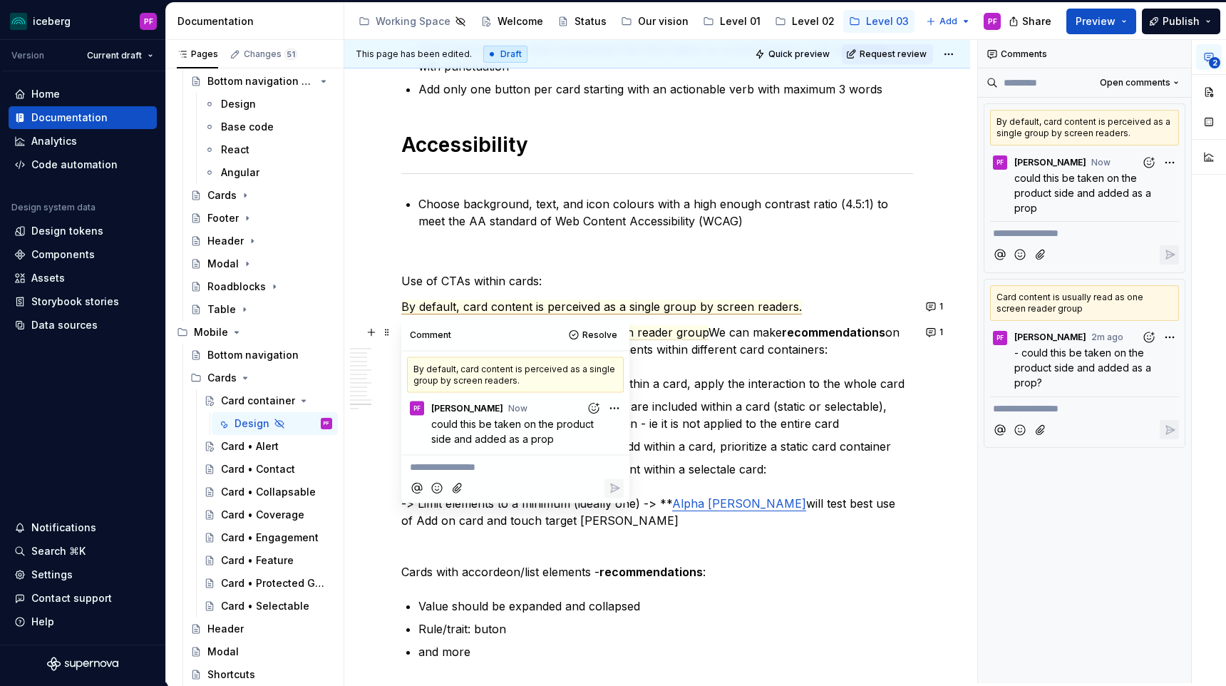
click at [717, 330] on p "Card content is usually read as one screen reader group We can make recommendat…" at bounding box center [657, 341] width 512 height 34
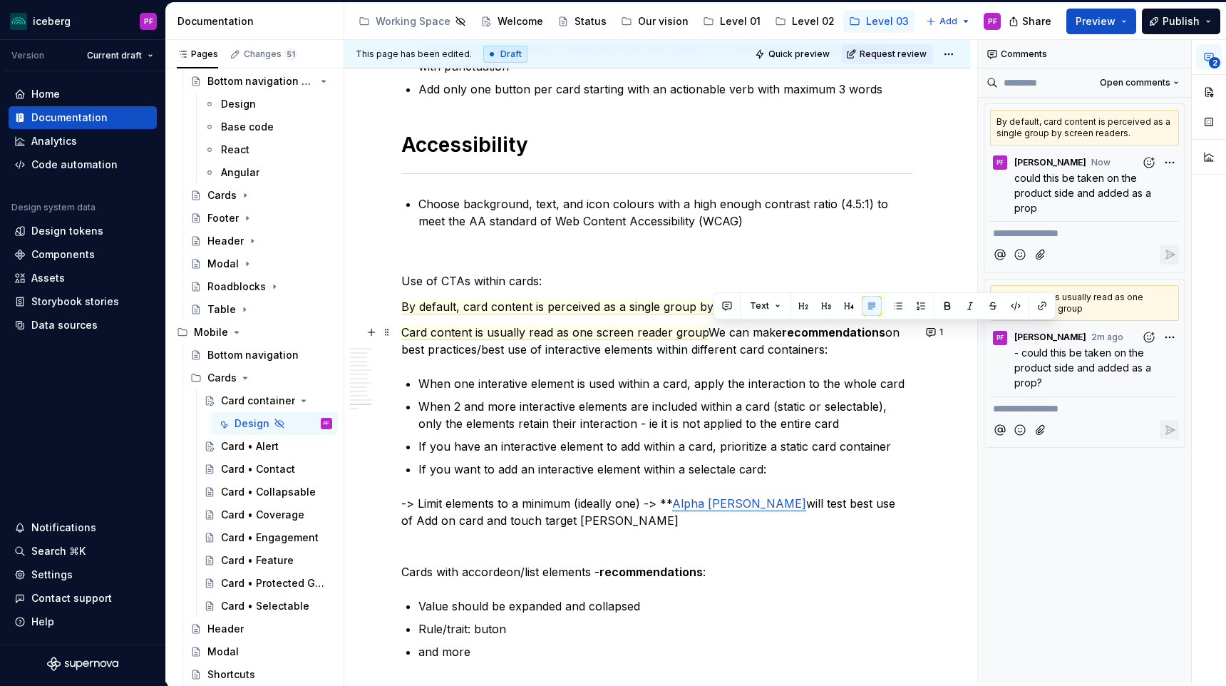
drag, startPoint x: 716, startPoint y: 329, endPoint x: 864, endPoint y: 343, distance: 148.1
click at [864, 343] on p "Card content is usually read as one screen reader group We can make recommendat…" at bounding box center [657, 341] width 512 height 34
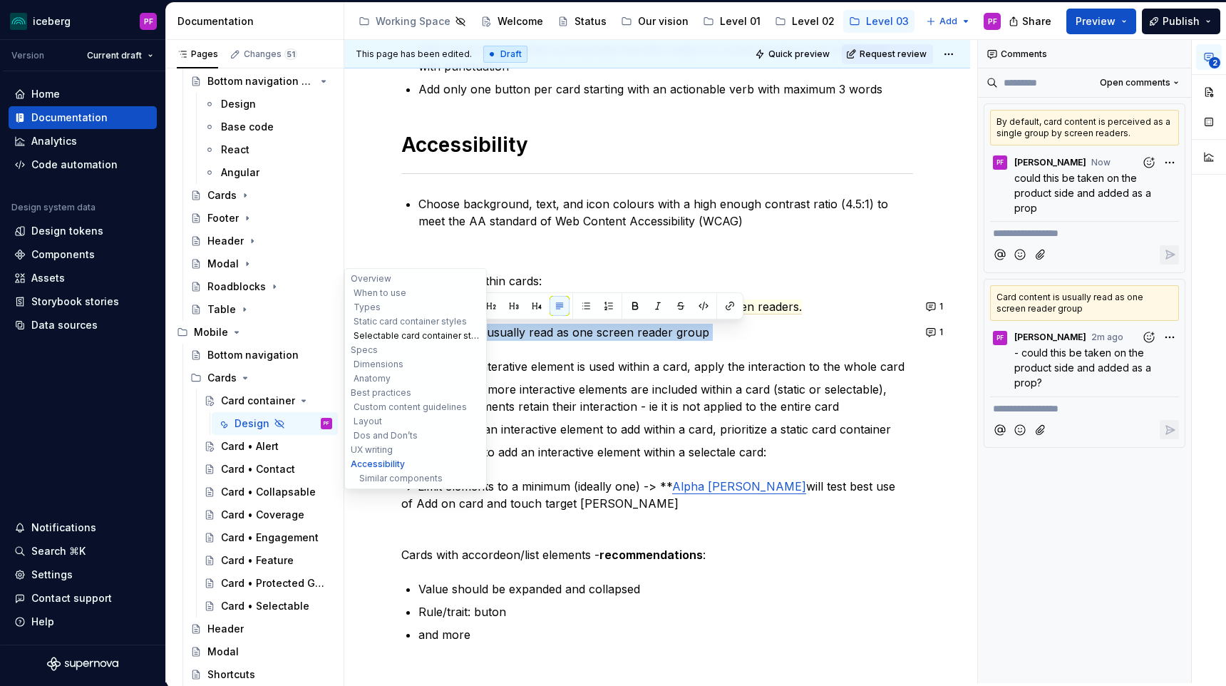
drag, startPoint x: 709, startPoint y: 331, endPoint x: 370, endPoint y: 337, distance: 339.3
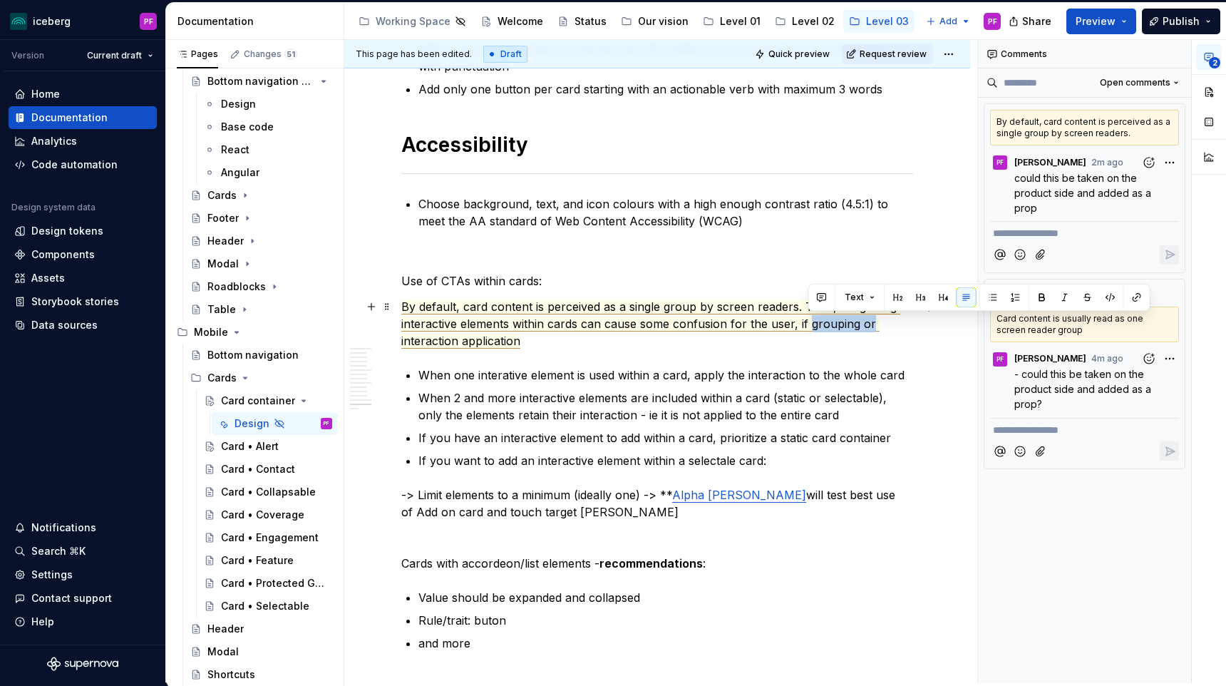
drag, startPoint x: 871, startPoint y: 326, endPoint x: 810, endPoint y: 326, distance: 61.3
click at [810, 326] on span "By default, card content is perceived as a single group by screen readers. Thus…" at bounding box center [650, 323] width 499 height 49
click at [525, 344] on p "By default, card content is perceived as a single group by screen readers. Thus…" at bounding box center [657, 323] width 512 height 51
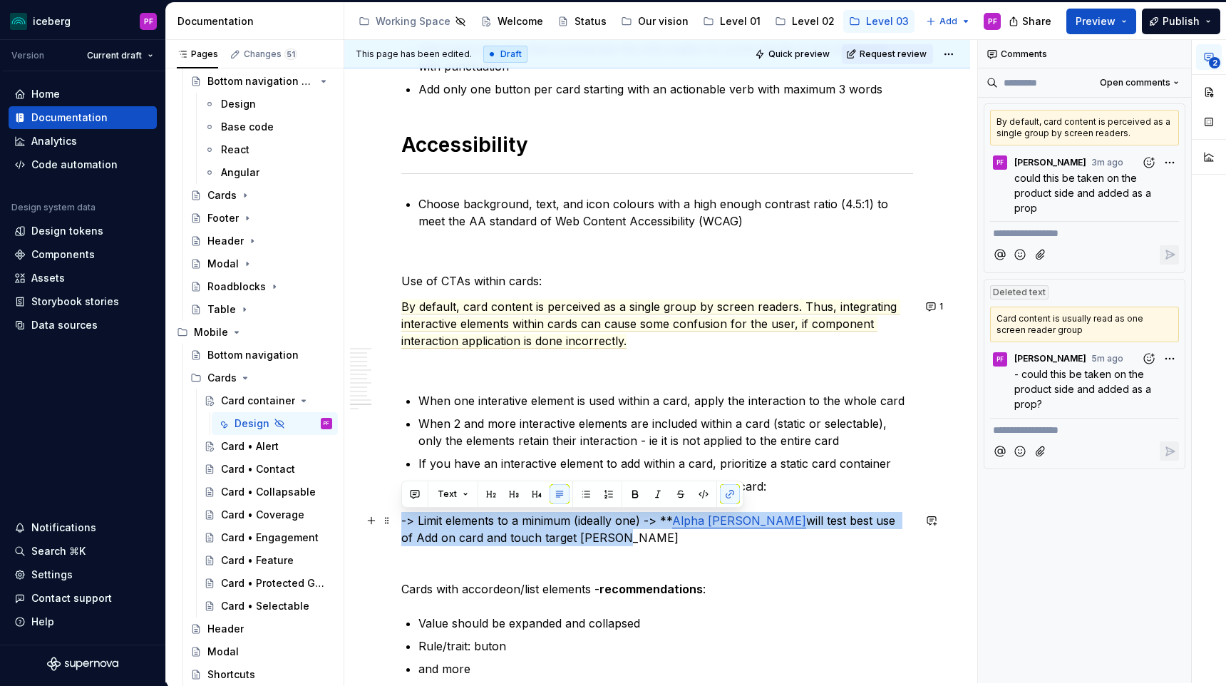
drag, startPoint x: 539, startPoint y: 542, endPoint x: 403, endPoint y: 522, distance: 136.9
click at [403, 522] on p "-> Limit elements to a minimum (ideally one) -> ** Alpha [PERSON_NAME] will tes…" at bounding box center [657, 529] width 512 height 34
click at [549, 532] on p "-> Limit elements to a minimum (ideally one) -> ** Alpha [PERSON_NAME] will tes…" at bounding box center [657, 529] width 512 height 34
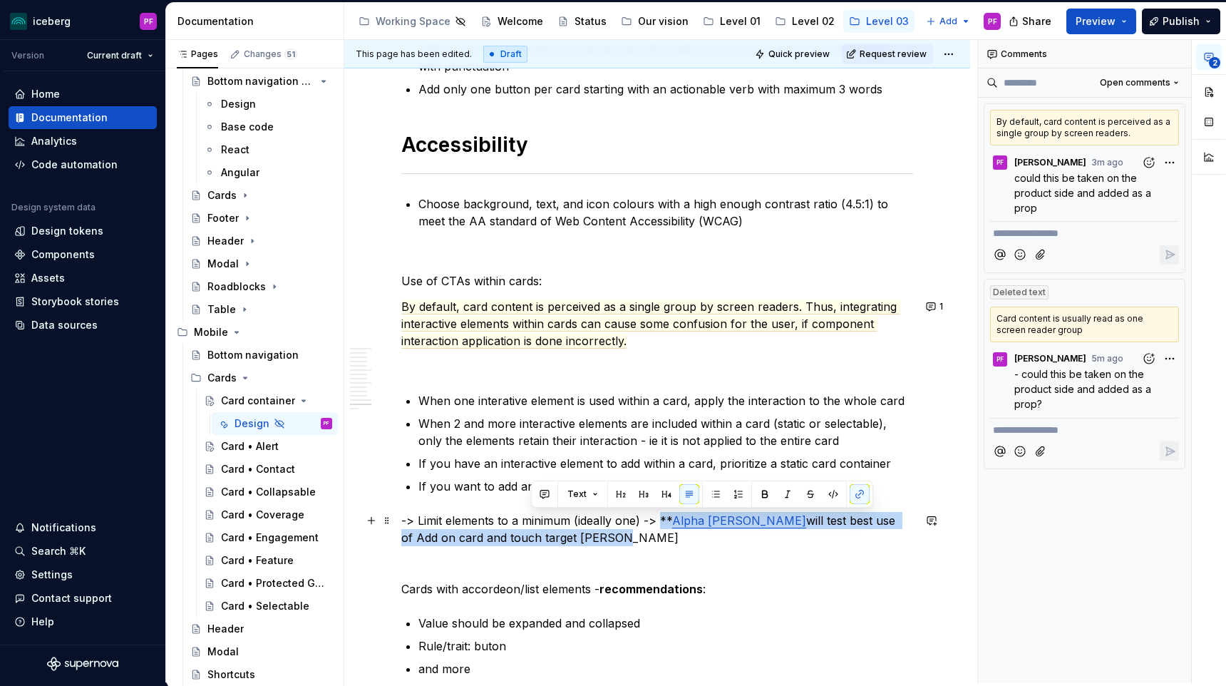
drag, startPoint x: 548, startPoint y: 535, endPoint x: 662, endPoint y: 520, distance: 114.9
click at [662, 520] on p "-> Limit elements to a minimum (ideally one) -> ** Alpha [PERSON_NAME] will tes…" at bounding box center [657, 529] width 512 height 34
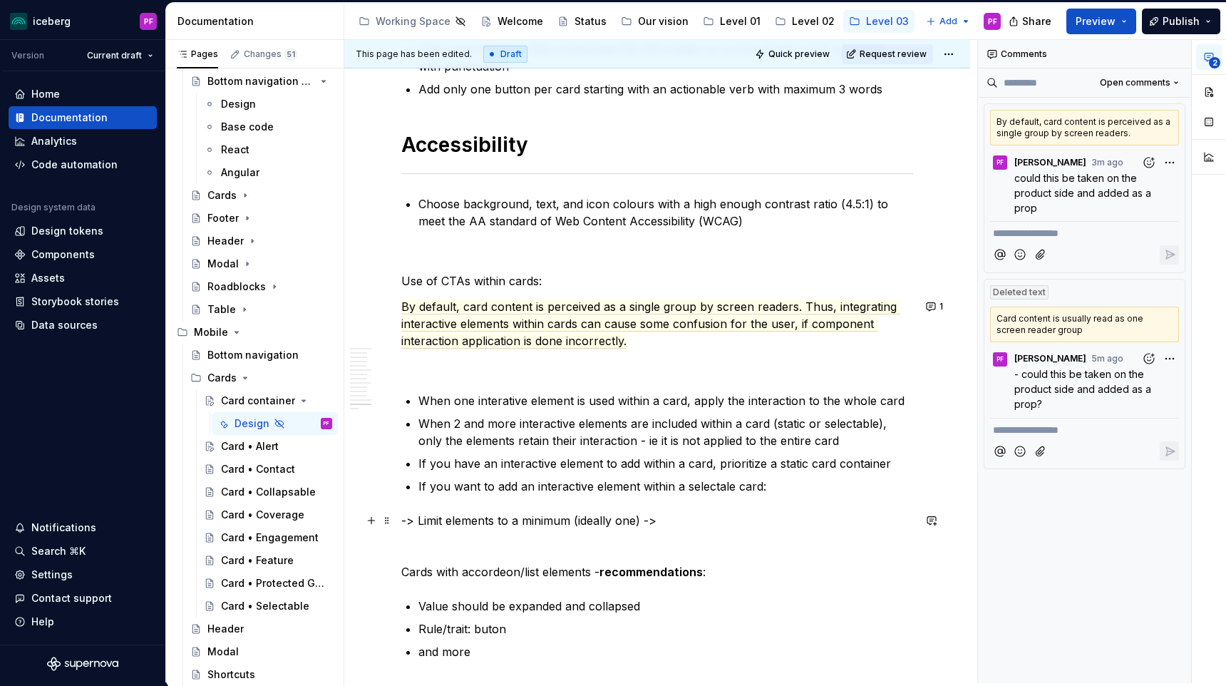
click at [406, 520] on p "-> Limit elements to a minimum (ideally one) ->" at bounding box center [657, 520] width 512 height 17
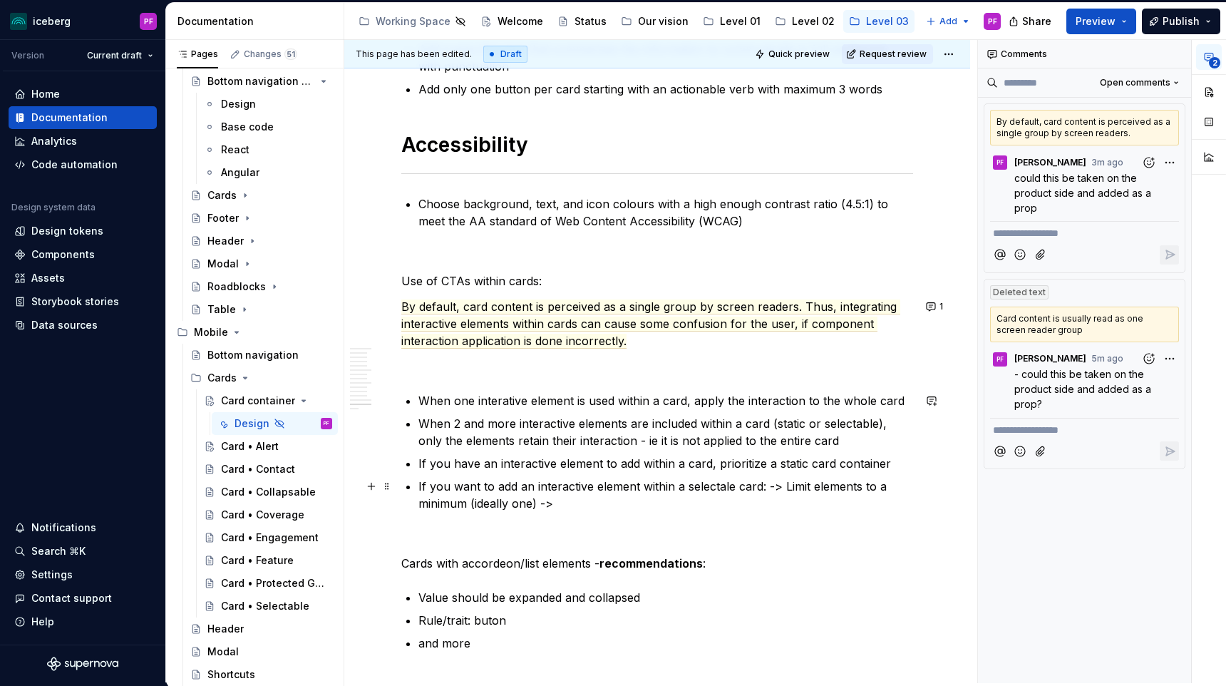
click at [557, 505] on p "If you want to add an interactive element within a selectale card: -> Limit ele…" at bounding box center [665, 495] width 495 height 34
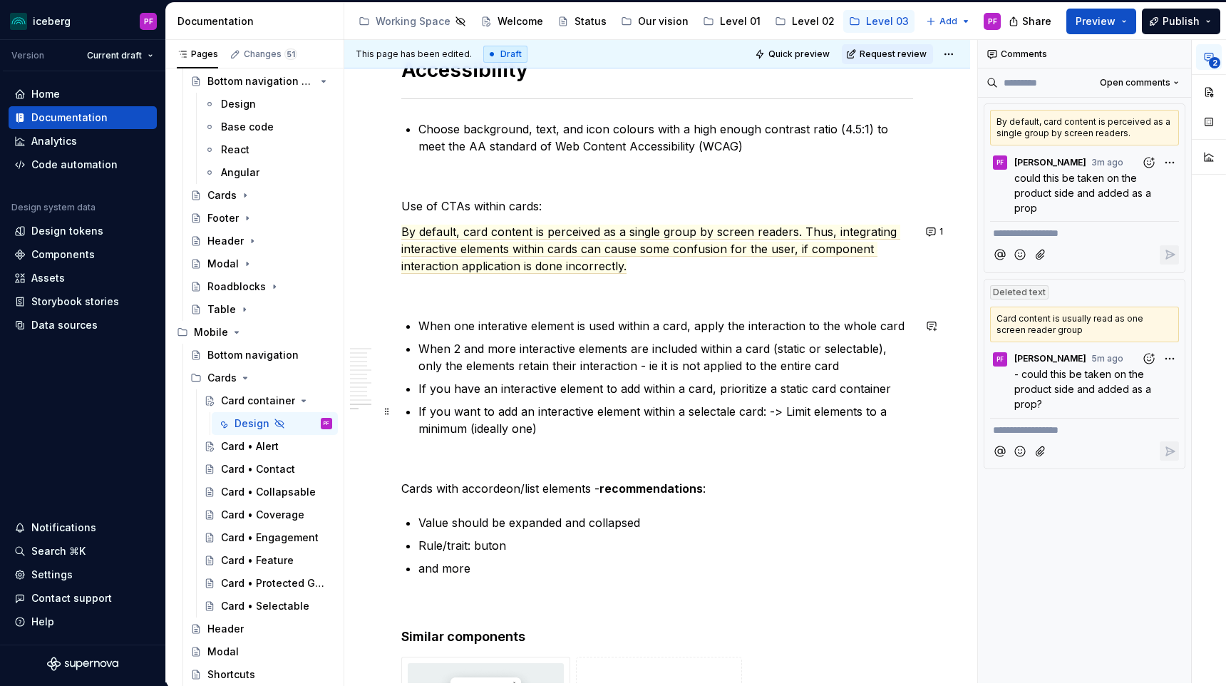
scroll to position [5251, 0]
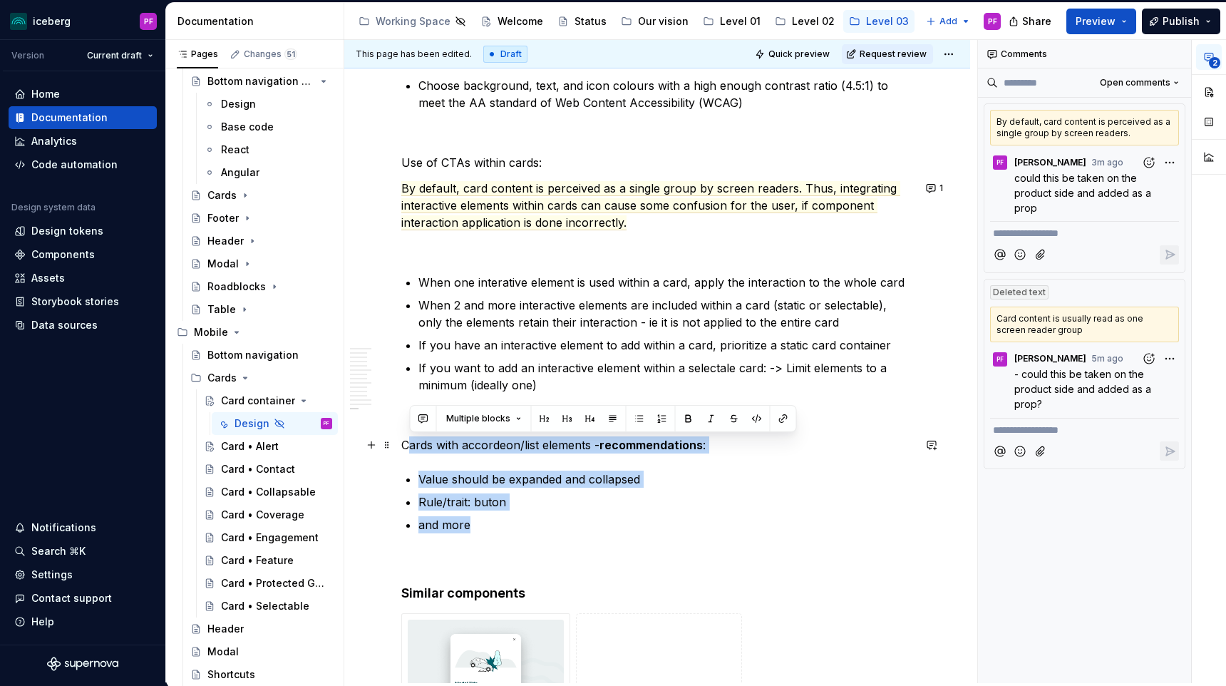
drag, startPoint x: 495, startPoint y: 524, endPoint x: 409, endPoint y: 443, distance: 118.0
click at [409, 443] on p "Cards with accordeon/list elements - recommendations :" at bounding box center [657, 444] width 512 height 17
drag, startPoint x: 405, startPoint y: 443, endPoint x: 477, endPoint y: 519, distance: 104.3
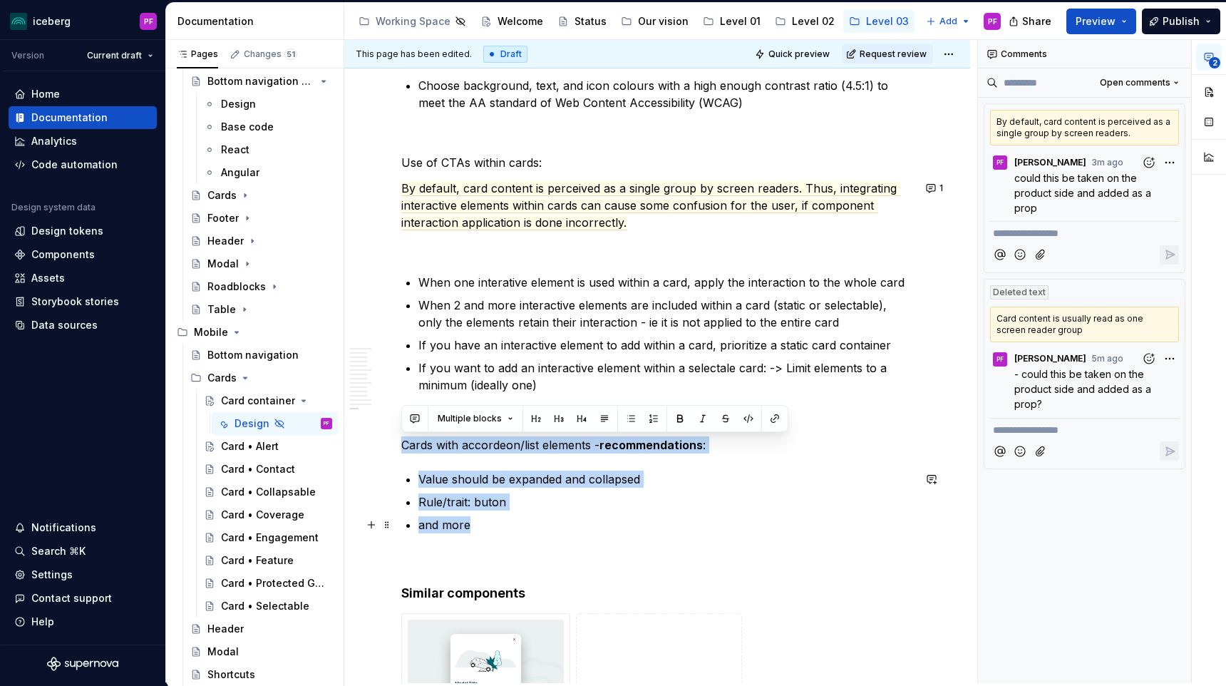
click at [477, 519] on p "and more" at bounding box center [665, 524] width 495 height 17
drag, startPoint x: 479, startPoint y: 523, endPoint x: 404, endPoint y: 448, distance: 105.8
click at [404, 448] on p "Cards with accordeon/list elements - recommendations :" at bounding box center [657, 444] width 512 height 17
drag, startPoint x: 403, startPoint y: 443, endPoint x: 475, endPoint y: 515, distance: 101.3
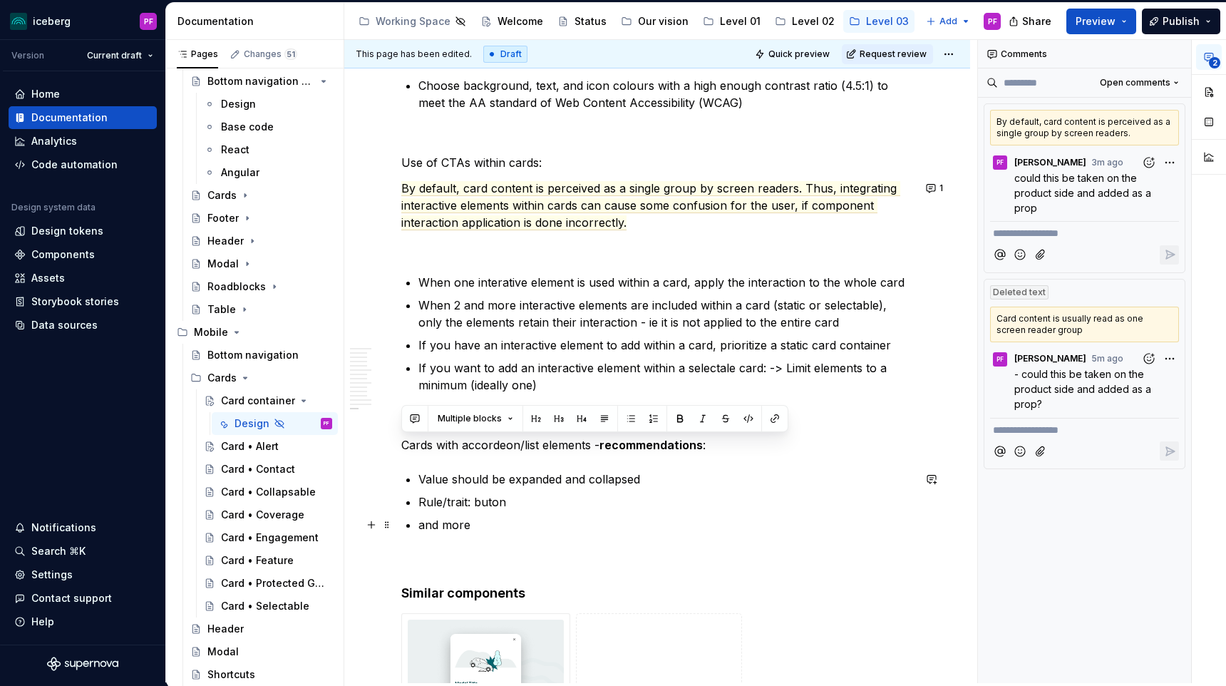
click at [475, 517] on p "and more" at bounding box center [665, 524] width 495 height 17
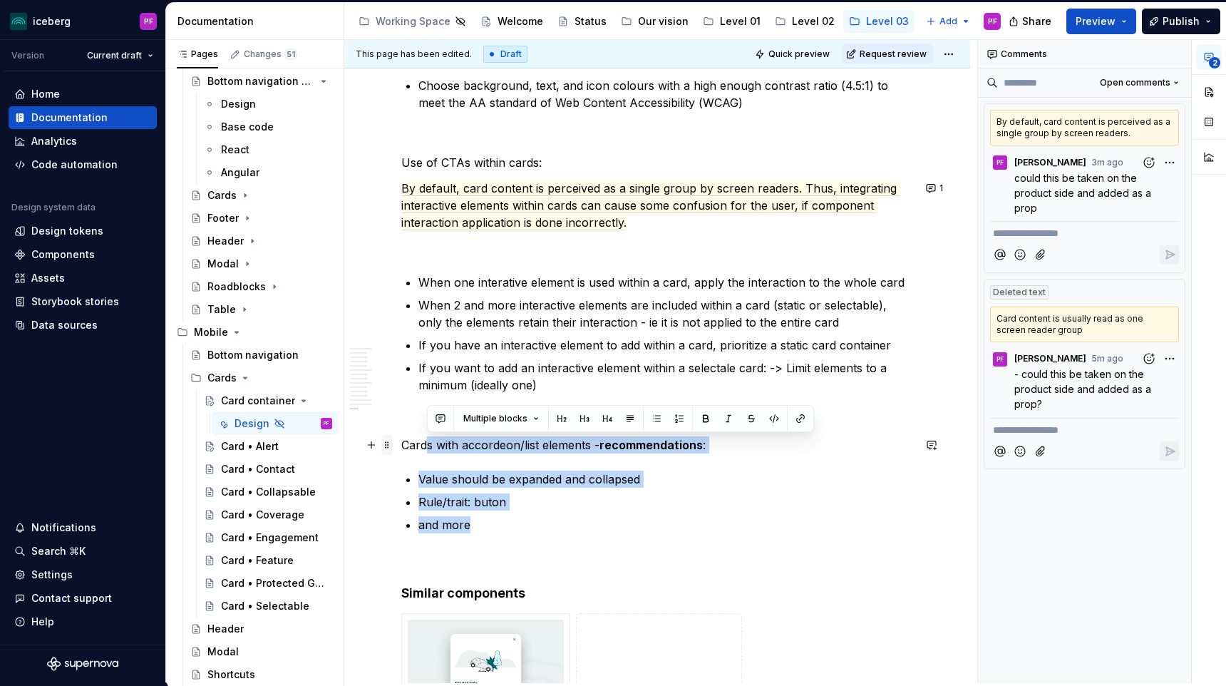
drag, startPoint x: 478, startPoint y: 522, endPoint x: 392, endPoint y: 441, distance: 118.0
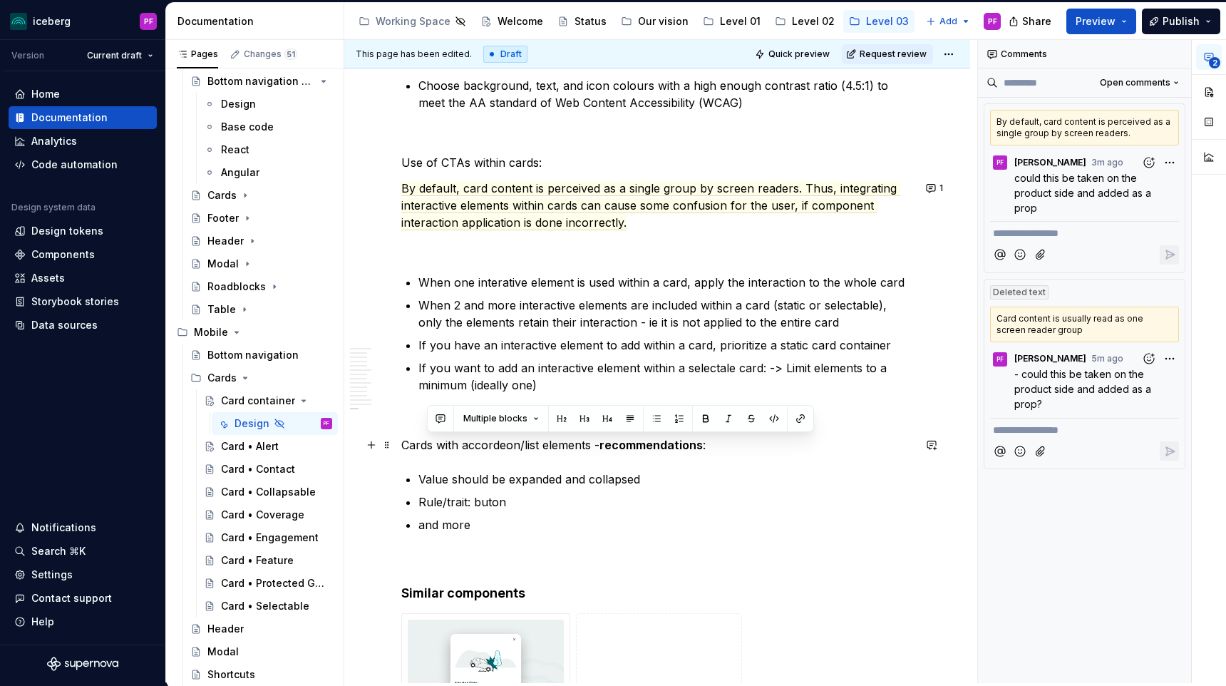
click at [418, 445] on p "Cards with accordeon/list elements - recommendations :" at bounding box center [657, 444] width 512 height 17
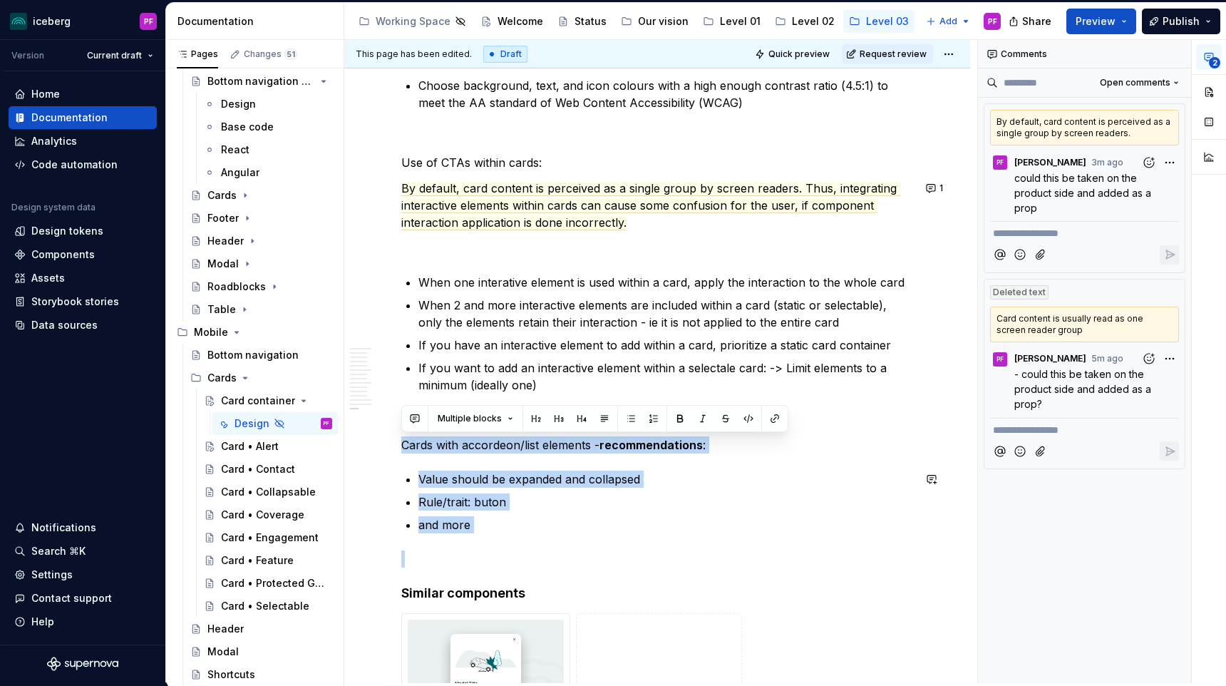
drag, startPoint x: 403, startPoint y: 445, endPoint x: 508, endPoint y: 533, distance: 137.1
click at [505, 528] on p "and more" at bounding box center [665, 524] width 495 height 17
drag, startPoint x: 490, startPoint y: 527, endPoint x: 401, endPoint y: 440, distance: 124.5
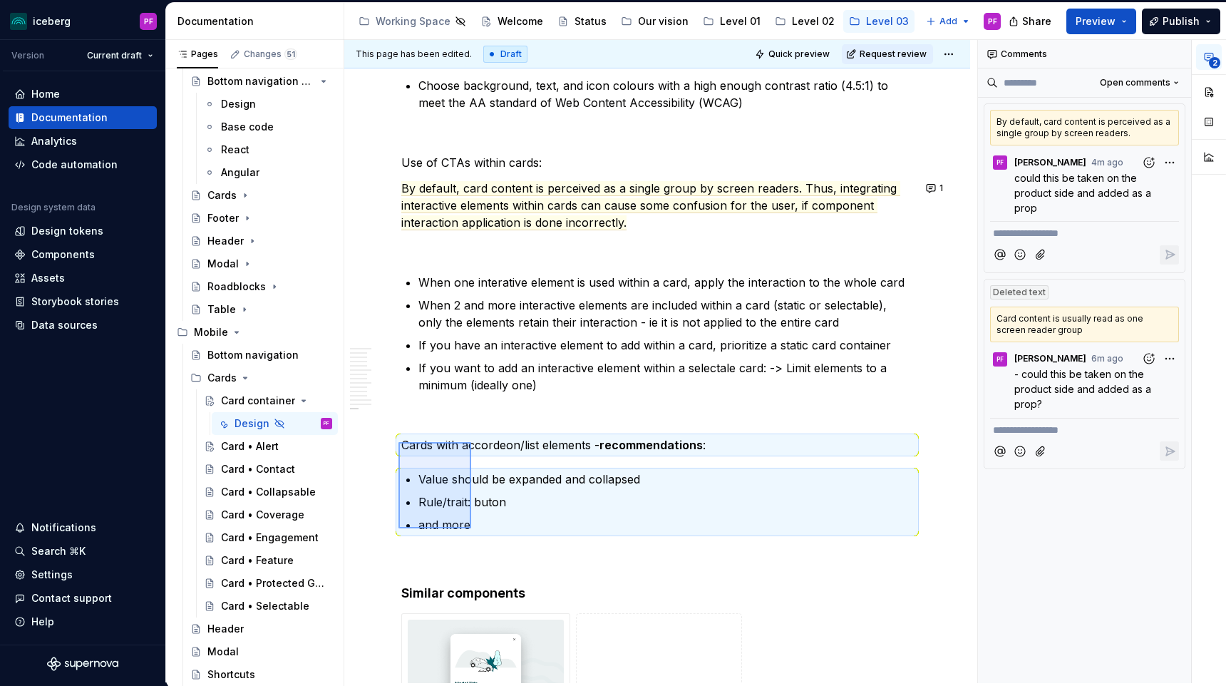
drag, startPoint x: 398, startPoint y: 442, endPoint x: 471, endPoint y: 528, distance: 112.8
click at [471, 528] on div "**********" at bounding box center [660, 361] width 633 height 643
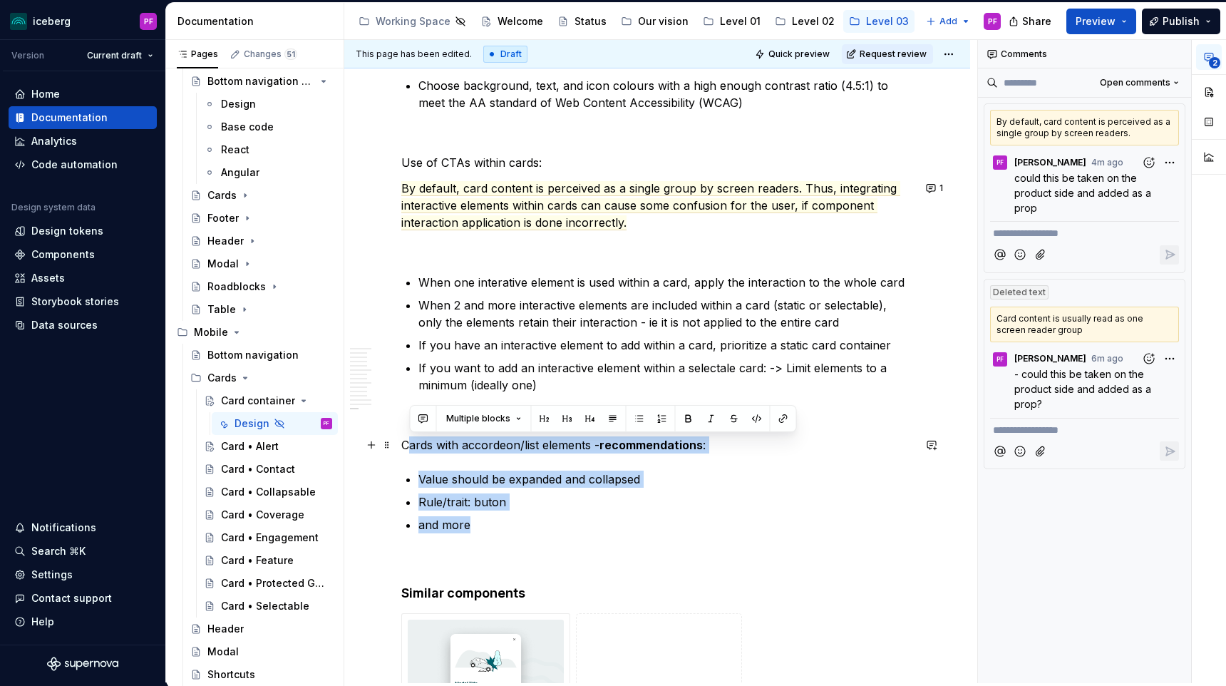
drag, startPoint x: 490, startPoint y: 532, endPoint x: 410, endPoint y: 442, distance: 120.1
click at [410, 442] on p "Cards with accordeon/list elements - recommendations :" at bounding box center [657, 444] width 512 height 17
drag, startPoint x: 406, startPoint y: 441, endPoint x: 492, endPoint y: 527, distance: 122.0
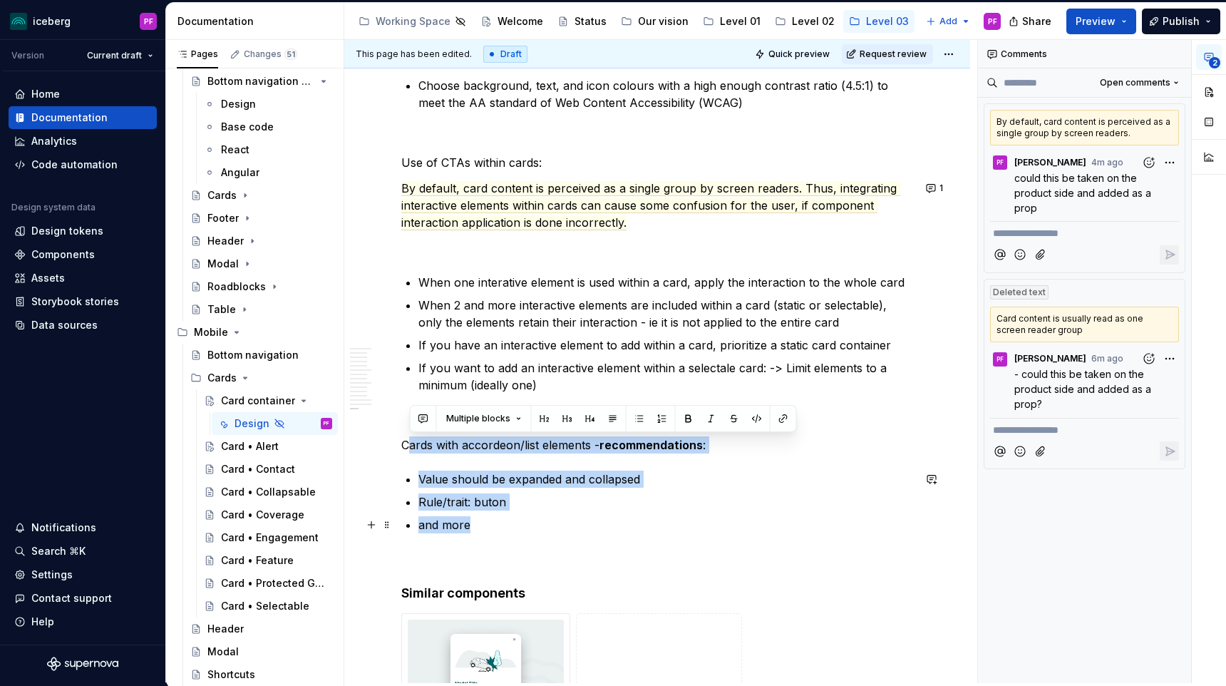
click at [492, 527] on p "and more" at bounding box center [665, 524] width 495 height 17
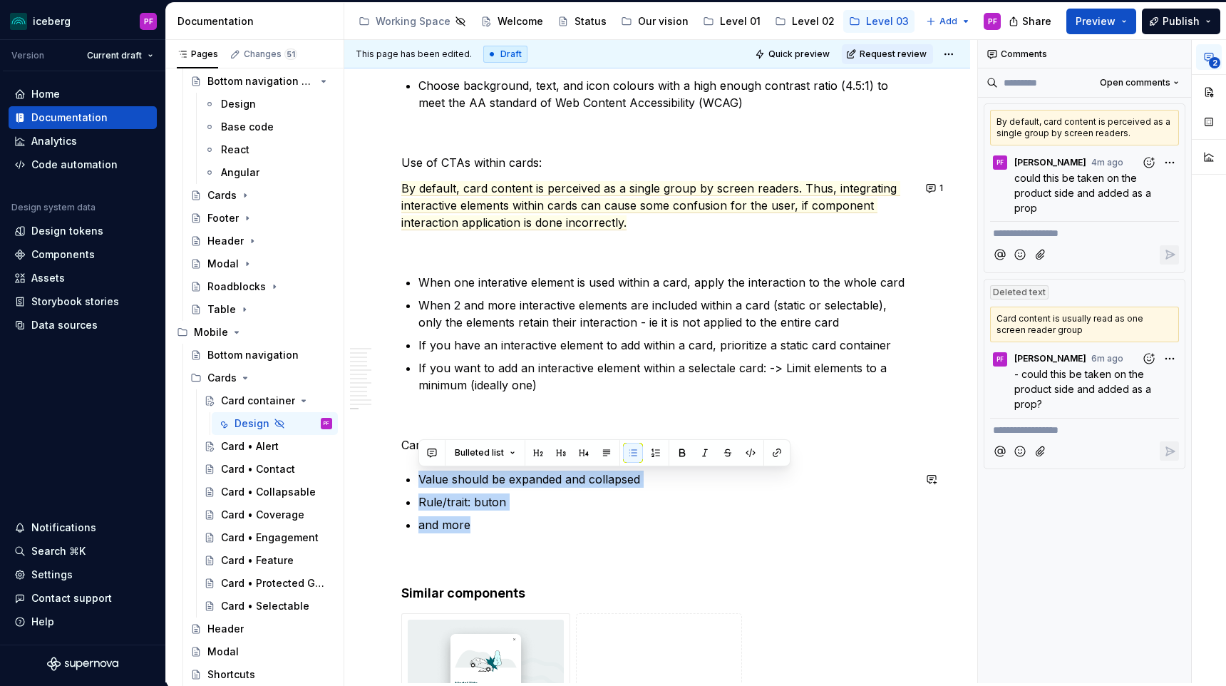
drag, startPoint x: 490, startPoint y: 524, endPoint x: 428, endPoint y: 453, distance: 94.5
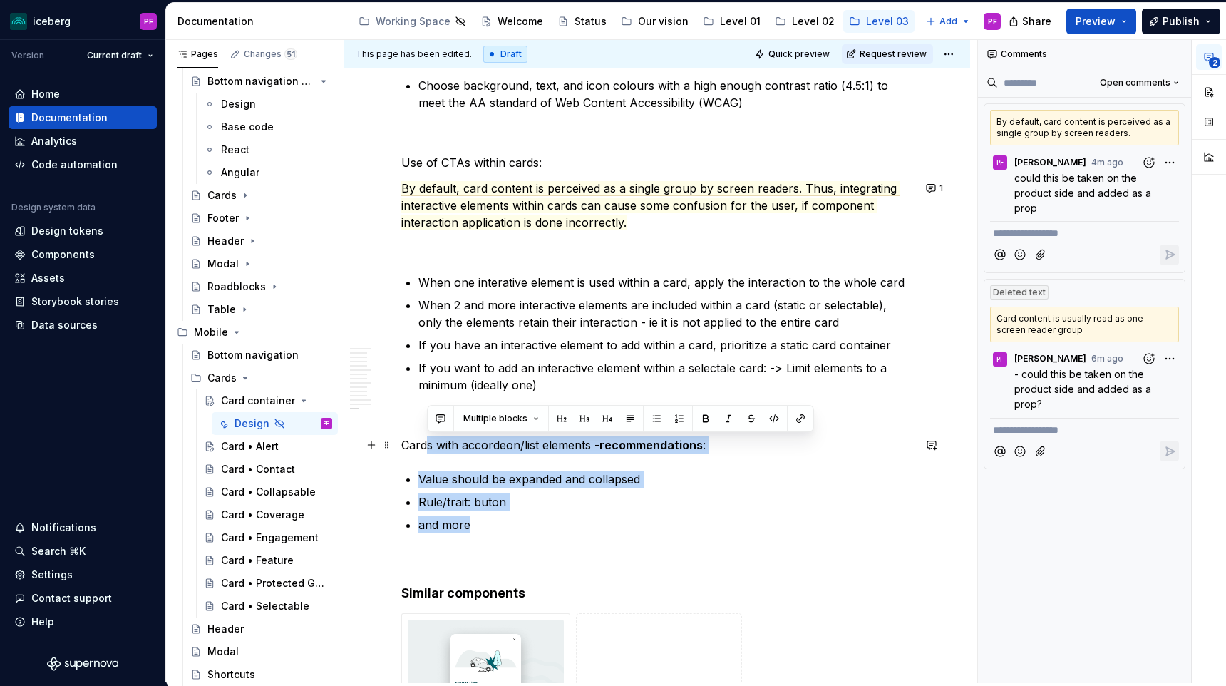
click at [427, 453] on p "Cards with accordeon/list elements - recommendations :" at bounding box center [657, 444] width 512 height 17
drag, startPoint x: 404, startPoint y: 444, endPoint x: 498, endPoint y: 524, distance: 123.4
click at [498, 524] on p "and more" at bounding box center [665, 524] width 495 height 17
drag, startPoint x: 493, startPoint y: 520, endPoint x: 411, endPoint y: 441, distance: 114.4
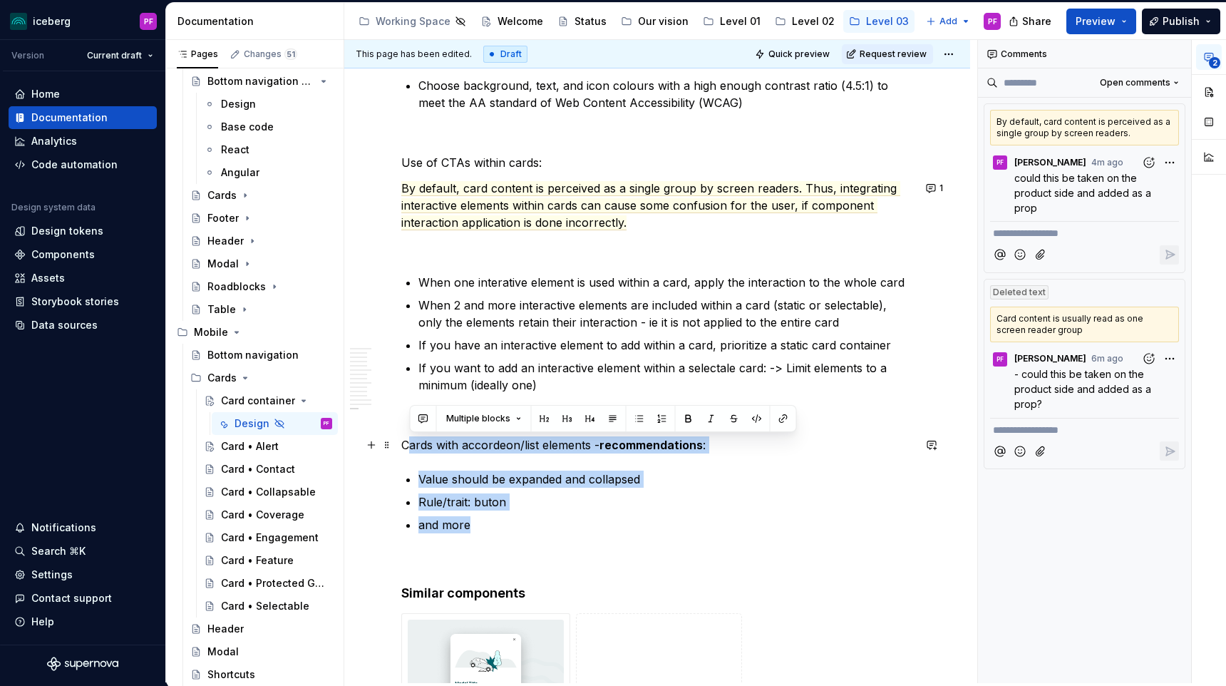
click at [411, 441] on p "Cards with accordeon/list elements - recommendations :" at bounding box center [657, 444] width 512 height 17
drag, startPoint x: 406, startPoint y: 442, endPoint x: 502, endPoint y: 525, distance: 126.9
click at [502, 525] on p "and more" at bounding box center [665, 524] width 495 height 17
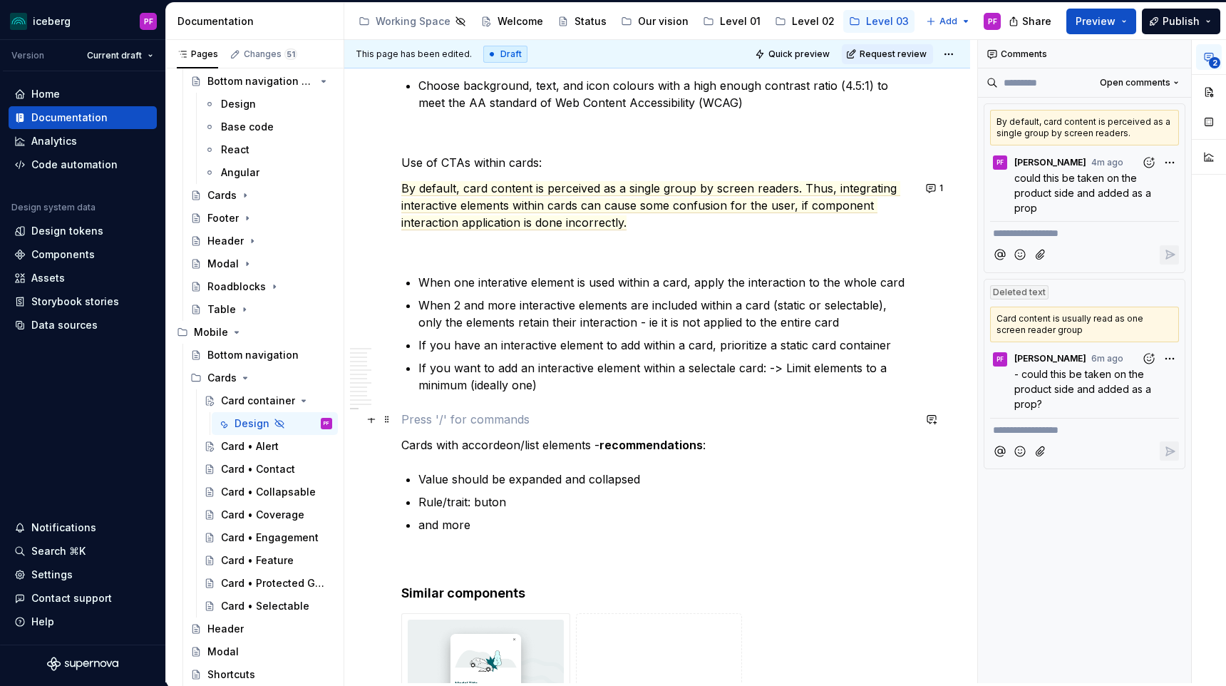
click at [480, 420] on p at bounding box center [657, 419] width 512 height 17
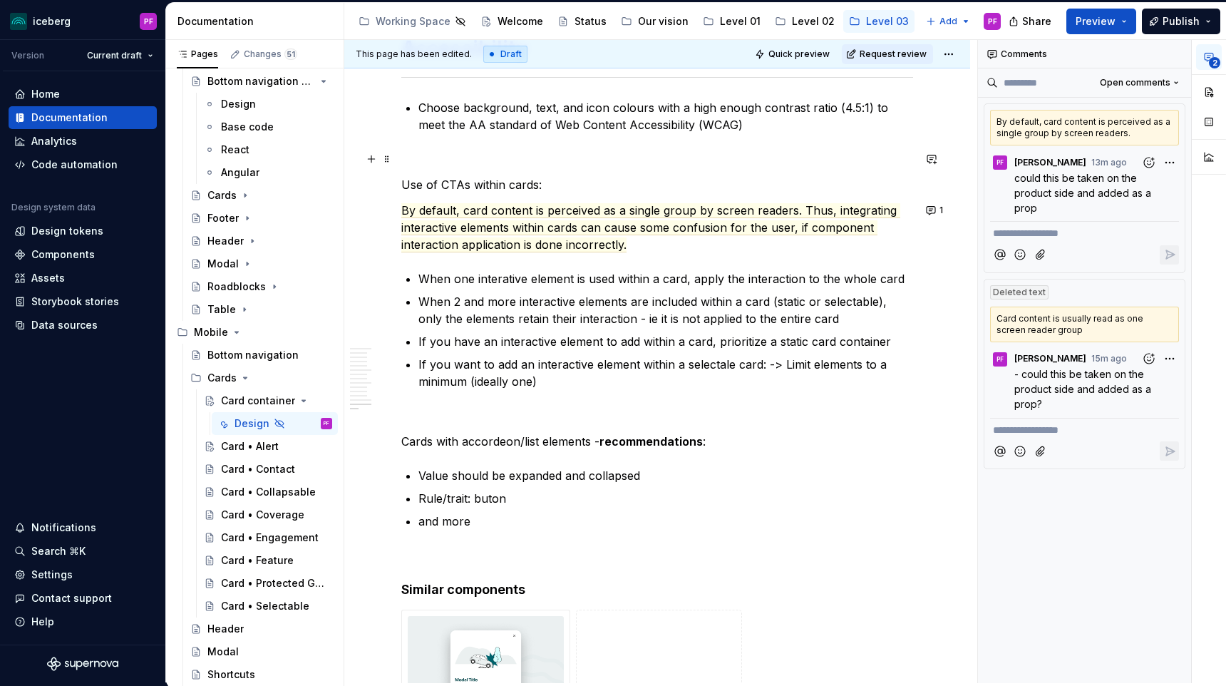
scroll to position [5226, 0]
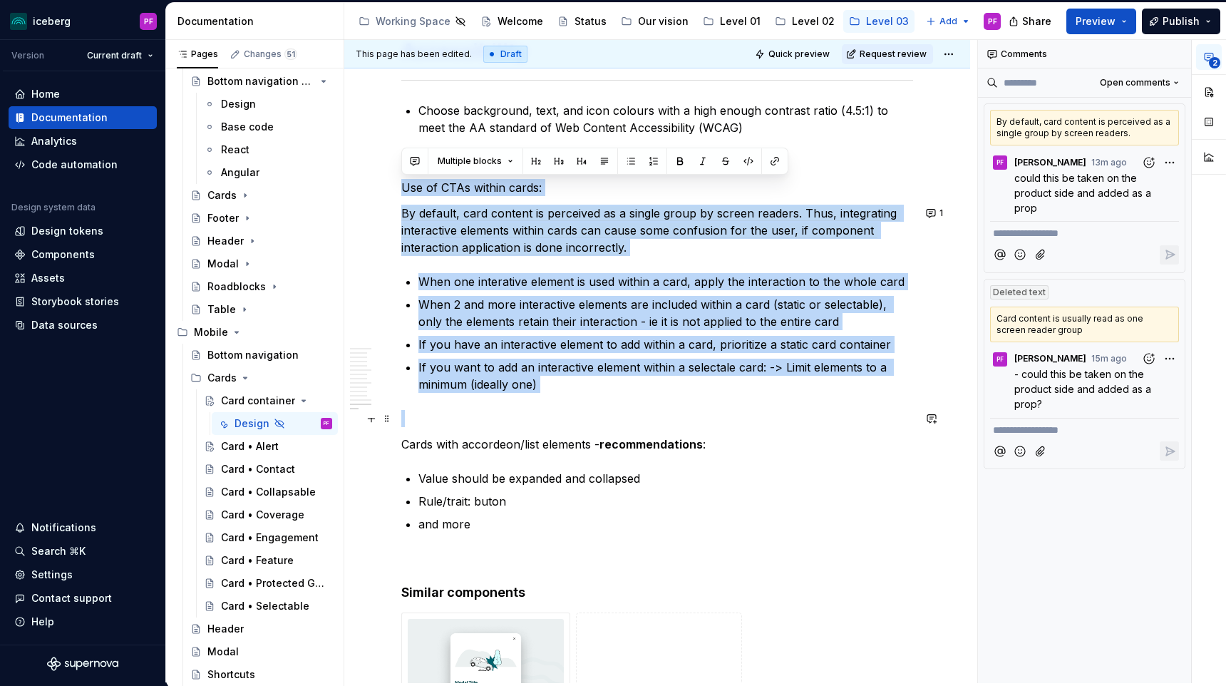
drag, startPoint x: 401, startPoint y: 183, endPoint x: 555, endPoint y: 414, distance: 277.5
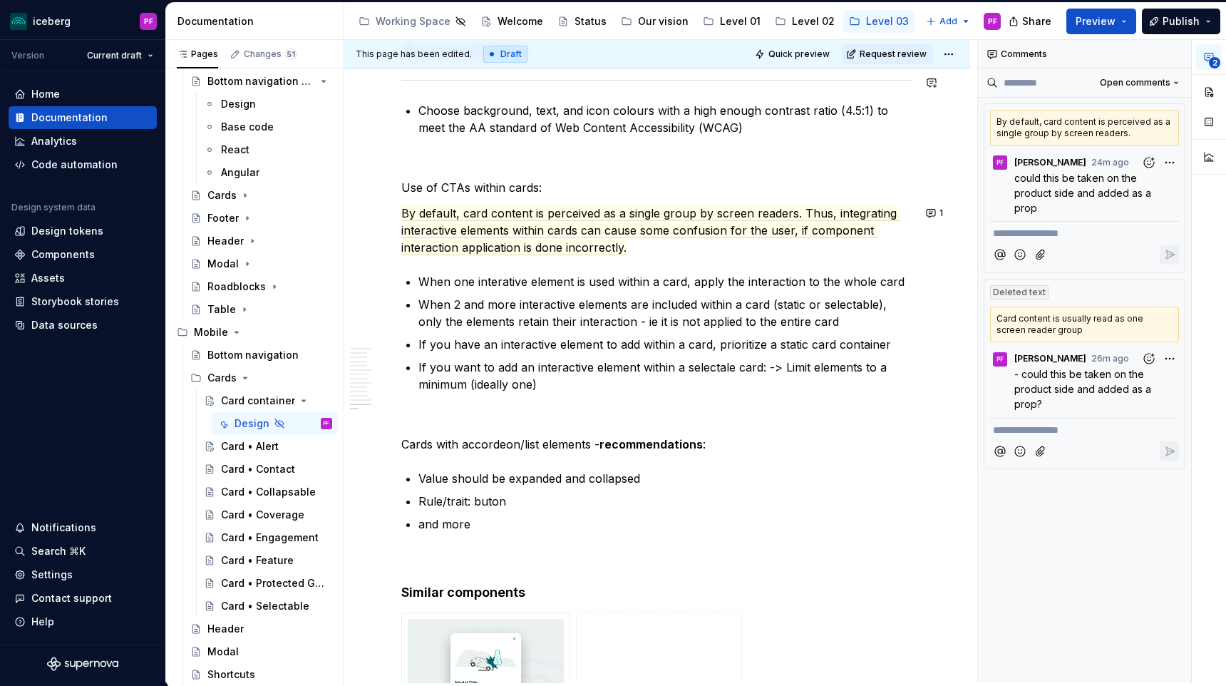
type textarea "*"
